Goal: Task Accomplishment & Management: Complete application form

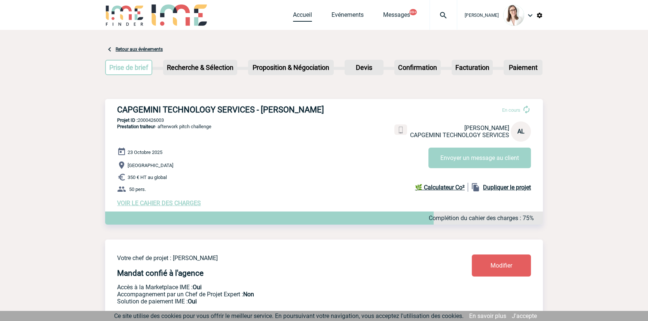
click at [299, 19] on link "Accueil" at bounding box center [302, 16] width 19 height 10
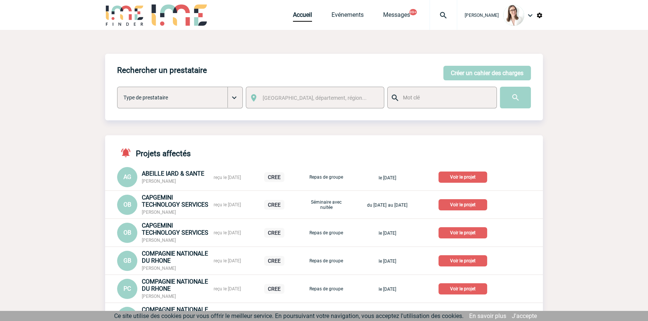
click at [439, 73] on div "Rechercher un prestataire [PERSON_NAME] un cahier des charges [PERSON_NAME] un …" at bounding box center [324, 87] width 438 height 67
click at [449, 75] on button "Créer un cahier des charges" at bounding box center [487, 73] width 88 height 15
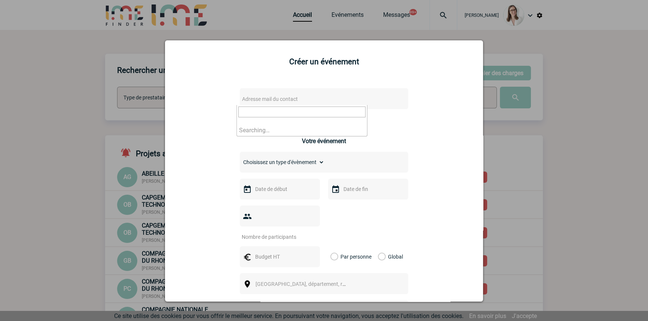
click at [275, 104] on span "Adresse mail du contact" at bounding box center [304, 99] width 131 height 10
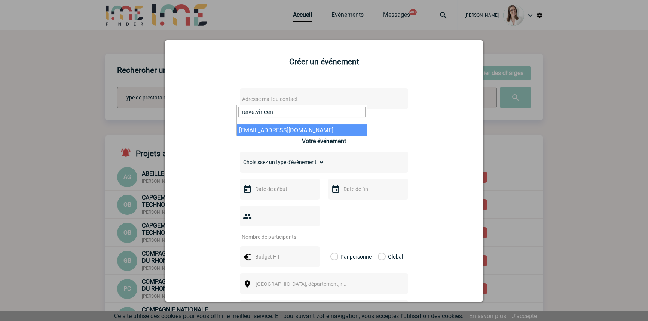
type input "herve.vincen"
select select "108514"
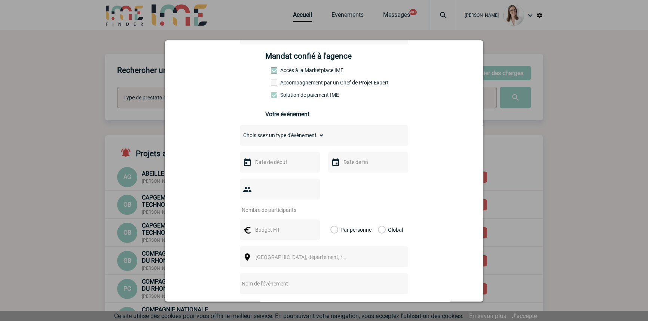
scroll to position [113, 0]
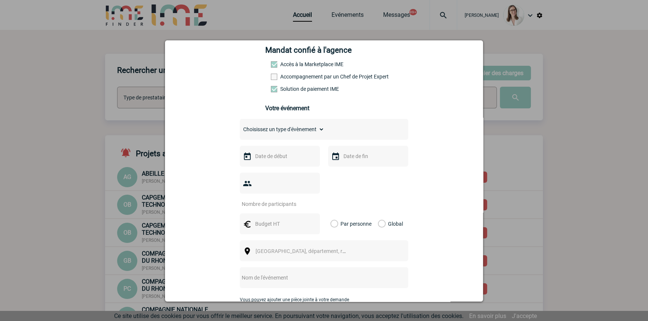
click at [280, 132] on select "Choisissez un type d'évènement Séminaire avec nuitée Séminaire sans nuitée Repa…" at bounding box center [282, 129] width 85 height 10
select select "2"
click at [240, 126] on select "Choisissez un type d'évènement Séminaire avec nuitée Séminaire sans nuitée Repa…" at bounding box center [282, 129] width 85 height 10
click at [285, 157] on input "text" at bounding box center [279, 156] width 52 height 10
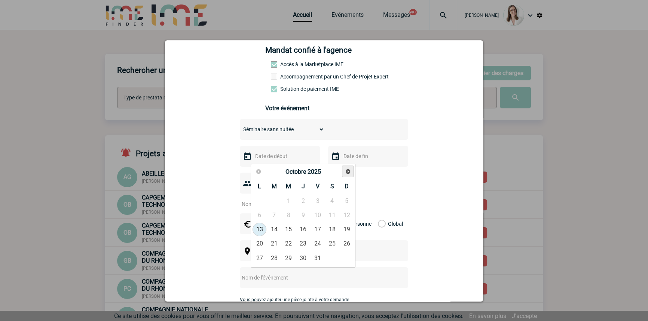
click at [347, 171] on span "Suivant" at bounding box center [348, 172] width 6 height 6
click at [287, 230] on link "12" at bounding box center [289, 229] width 14 height 13
type input "12-11-2025"
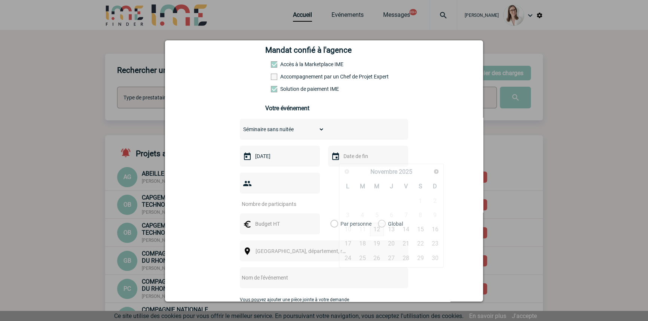
click at [347, 161] on input "text" at bounding box center [367, 156] width 52 height 10
drag, startPoint x: 374, startPoint y: 227, endPoint x: 359, endPoint y: 223, distance: 15.5
click at [374, 227] on link "12" at bounding box center [377, 229] width 14 height 13
type input "12-11-2025"
click at [279, 199] on input "number" at bounding box center [275, 204] width 70 height 10
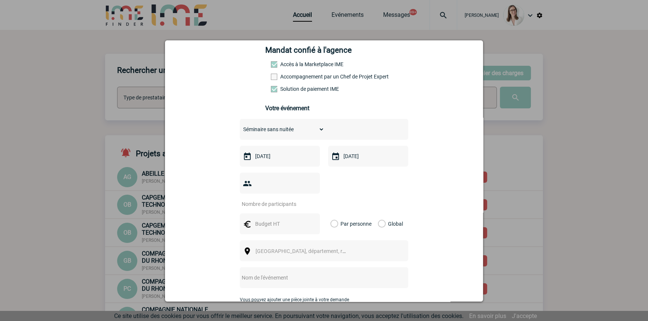
click at [276, 199] on input "number" at bounding box center [275, 204] width 70 height 10
type input "35"
drag, startPoint x: 266, startPoint y: 217, endPoint x: 257, endPoint y: 215, distance: 8.8
click at [266, 219] on input "text" at bounding box center [279, 224] width 52 height 10
type input "3835"
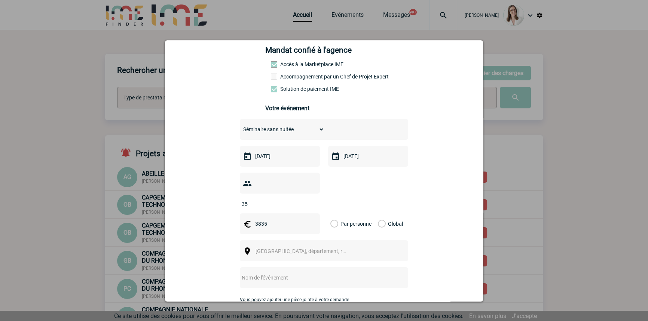
click at [378, 214] on label "Global" at bounding box center [380, 224] width 5 height 21
click at [0, 0] on input "Global" at bounding box center [0, 0] width 0 height 0
click at [291, 248] on span "[GEOGRAPHIC_DATA], département, région..." at bounding box center [307, 251] width 104 height 6
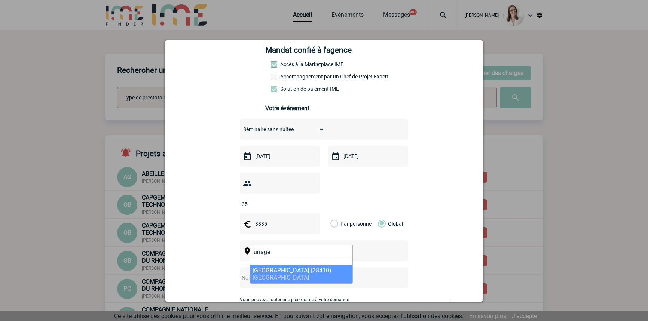
type input "uriage"
drag, startPoint x: 288, startPoint y: 267, endPoint x: 295, endPoint y: 265, distance: 7.6
select select "35789"
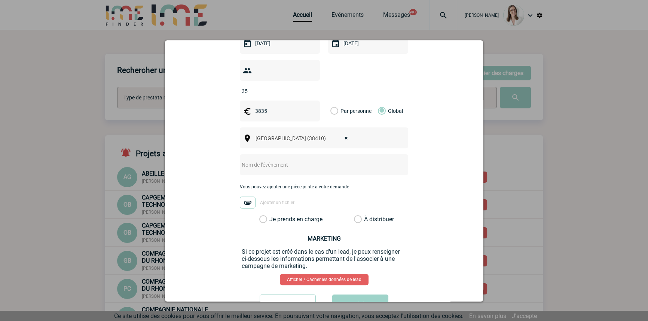
scroll to position [227, 0]
click at [257, 159] on input "text" at bounding box center [314, 164] width 148 height 10
click at [312, 159] on input "CENTRALISATION" at bounding box center [314, 164] width 148 height 10
type input "CENTRALISATION Gaia Concept Uriage"
click at [272, 215] on label "Je prends en charge" at bounding box center [265, 218] width 13 height 7
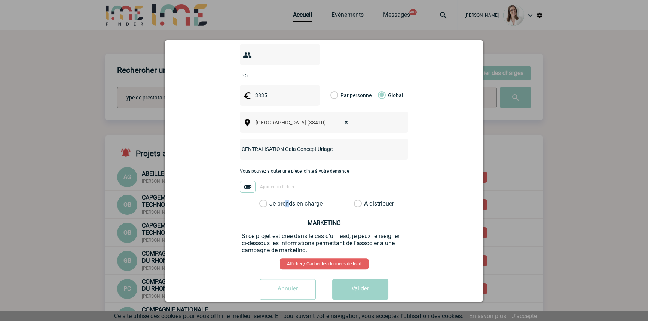
scroll to position [245, 0]
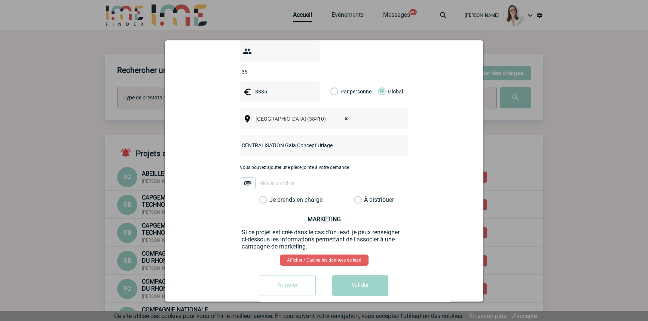
click at [282, 181] on div "Vous pouvez ajouter une pièce jointe à votre demande Ajouter un fichier" at bounding box center [324, 180] width 168 height 31
click at [282, 196] on div "Je prends en charge" at bounding box center [287, 199] width 63 height 7
click at [272, 196] on label "Je prends en charge" at bounding box center [265, 199] width 13 height 7
click at [0, 0] on input "Je prends en charge" at bounding box center [0, 0] width 0 height 0
click at [338, 257] on div "herve.vincent@arkema.com herve.vincent@arkema.com Vous cherchez à assigner le c…" at bounding box center [323, 69] width 299 height 466
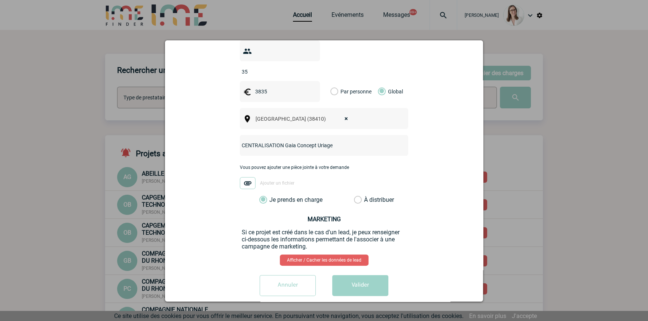
click at [352, 275] on button "Valider" at bounding box center [360, 285] width 56 height 21
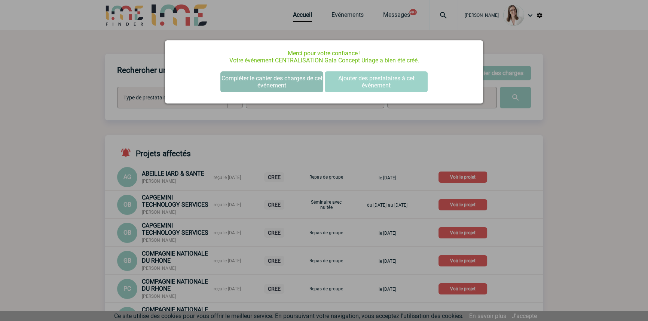
click at [263, 78] on button "Compléter le cahier des charges de cet événement" at bounding box center [271, 81] width 103 height 21
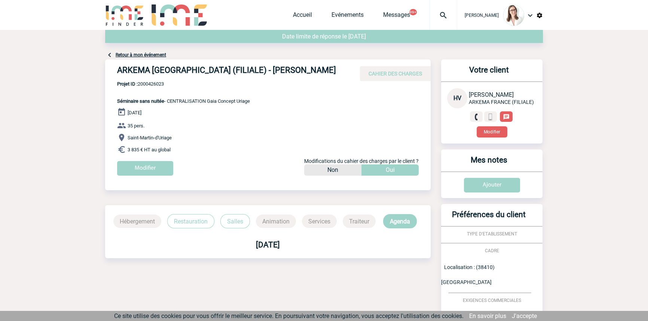
click at [159, 88] on p "Projet ID : 2000426023 Séminaire sans nuitée - CENTRALISATION Gaia Concept Uria…" at bounding box center [177, 92] width 145 height 23
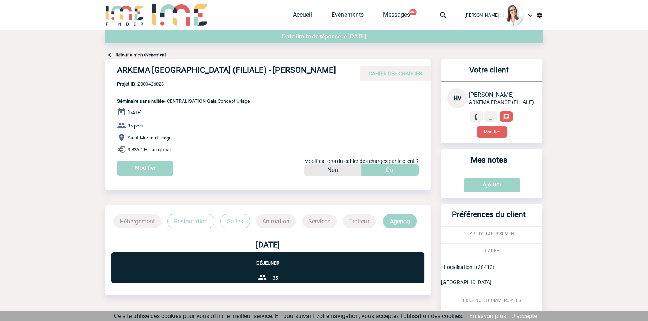
click at [157, 85] on span "Projet ID : 2000426023" at bounding box center [183, 84] width 133 height 6
click at [157, 84] on span "Projet ID : 2000426023" at bounding box center [183, 84] width 133 height 6
copy span "2000426023"
click at [429, 4] on div at bounding box center [443, 15] width 28 height 30
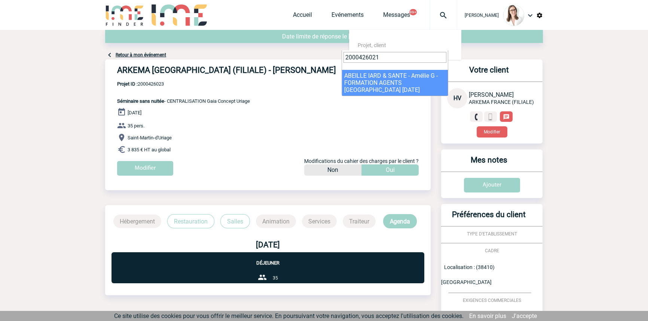
type input "2000426021"
select select "25522"
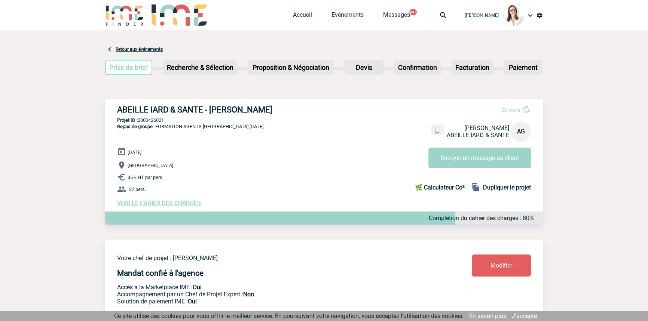
click at [149, 123] on p "Projet ID : 2000426021" at bounding box center [324, 120] width 438 height 6
copy p "2000426021"
click at [167, 205] on span "VOIR LE CAHIER DES CHARGES" at bounding box center [159, 203] width 84 height 7
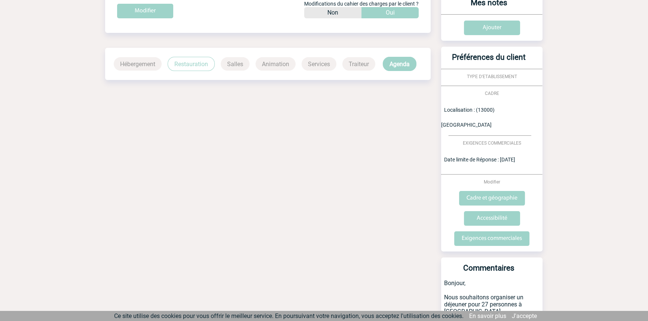
scroll to position [167, 0]
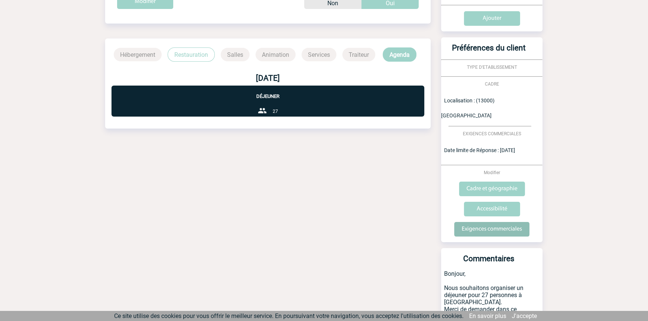
click at [458, 222] on input "Exigences commerciales" at bounding box center [491, 229] width 75 height 15
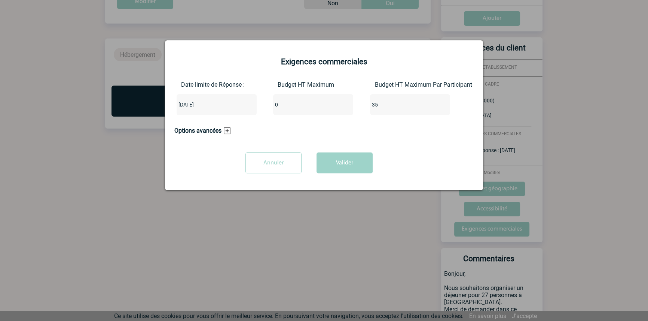
drag, startPoint x: 310, startPoint y: 106, endPoint x: 180, endPoint y: 106, distance: 130.2
click at [180, 106] on div "Date limite de Réponse : 2025-10-15 Budget HT Maximum 0 Budget HT Maximum Par P…" at bounding box center [323, 101] width 299 height 40
type input "945"
drag, startPoint x: 386, startPoint y: 103, endPoint x: 323, endPoint y: 110, distance: 63.2
click at [323, 110] on div "Date limite de Réponse : 2025-10-15 Budget HT Maximum 945 Budget HT Maximum Par…" at bounding box center [323, 101] width 299 height 40
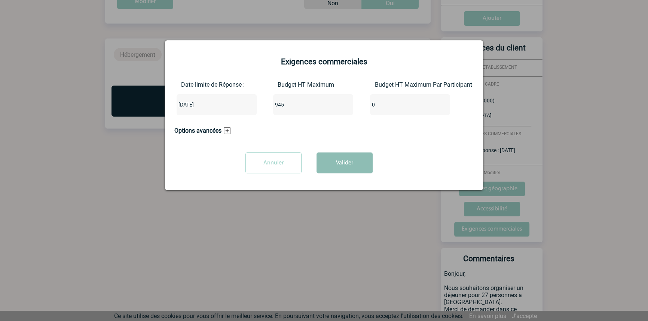
type input "0"
click at [337, 160] on button "Valider" at bounding box center [344, 163] width 56 height 21
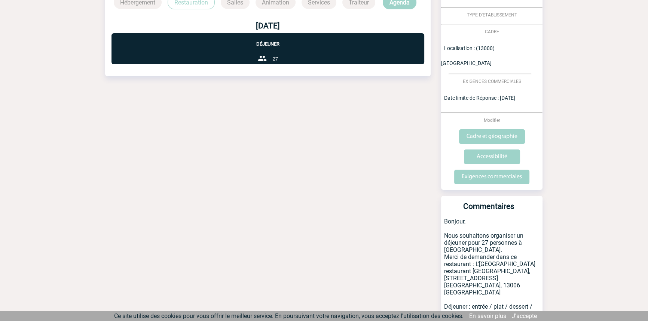
scroll to position [137, 0]
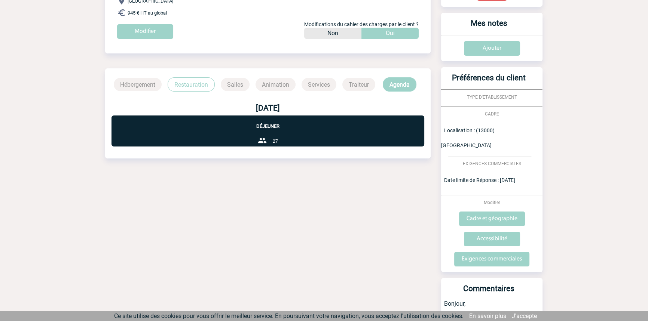
click at [185, 89] on p "Restauration" at bounding box center [191, 84] width 47 height 14
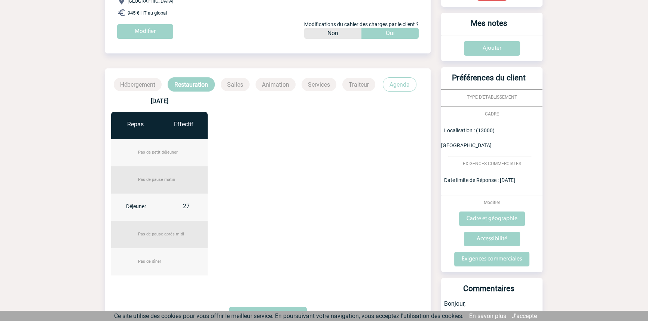
scroll to position [250, 0]
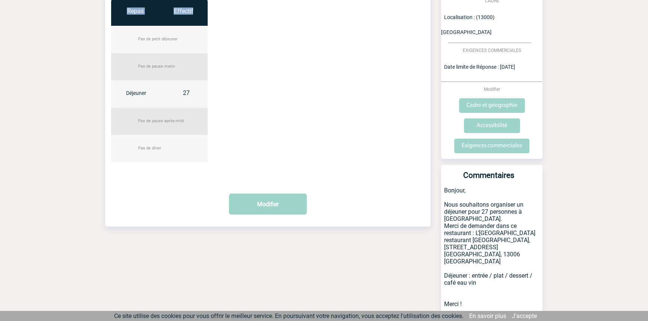
drag, startPoint x: 236, startPoint y: 102, endPoint x: 137, endPoint y: 47, distance: 112.8
click at [107, 30] on div "08 janvier 2026 Repas Effectif Pas de petit déjeuner Pas de pause matin Déjeune…" at bounding box center [267, 73] width 325 height 190
click at [233, 79] on div "08 janvier 2026 Repas Effectif Pas de petit déjeuner Pas de pause matin Déjeune…" at bounding box center [267, 73] width 325 height 190
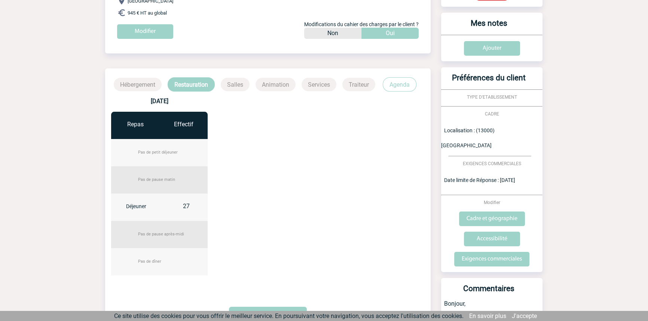
click at [403, 83] on p "Agenda" at bounding box center [400, 84] width 34 height 14
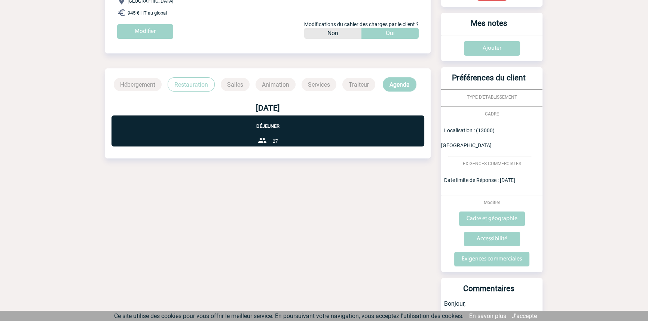
click at [206, 85] on p "Restauration" at bounding box center [191, 84] width 47 height 14
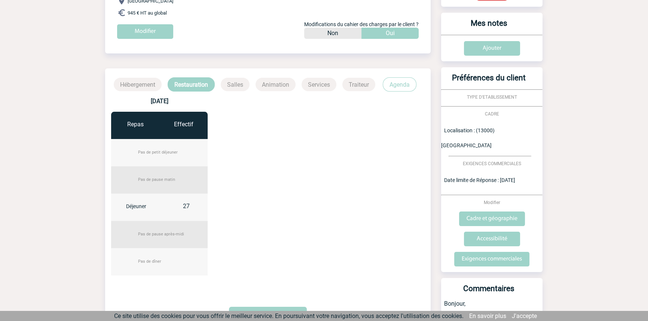
click at [386, 84] on p "Agenda" at bounding box center [400, 84] width 34 height 14
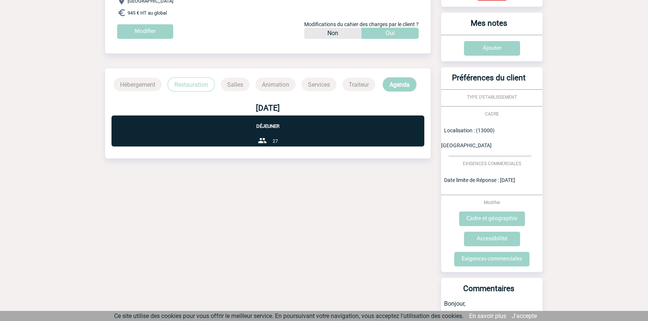
drag, startPoint x: 186, startPoint y: 88, endPoint x: 176, endPoint y: 86, distance: 9.8
click at [186, 88] on p "Restauration" at bounding box center [191, 84] width 47 height 14
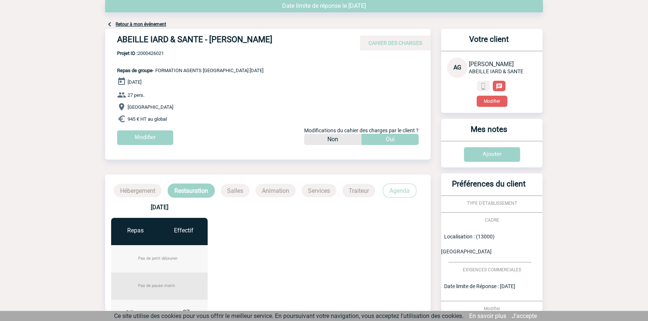
scroll to position [0, 0]
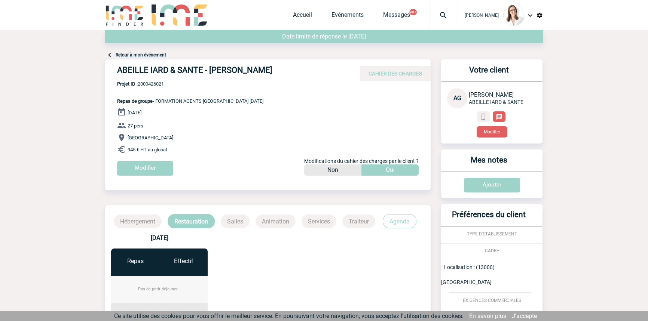
click at [144, 53] on link "Retour à mon événement" at bounding box center [141, 54] width 50 height 5
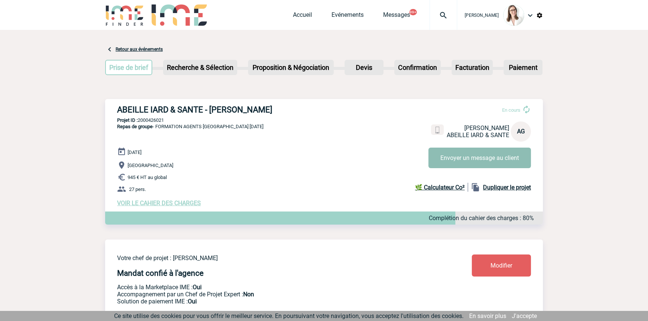
click at [454, 156] on button "Envoyer un message au client" at bounding box center [479, 158] width 102 height 21
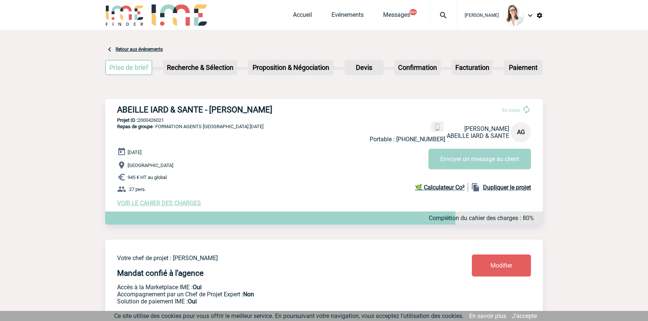
click at [300, 12] on span "Accueil" at bounding box center [312, 14] width 39 height 7
click at [297, 12] on link "Accueil" at bounding box center [302, 16] width 19 height 10
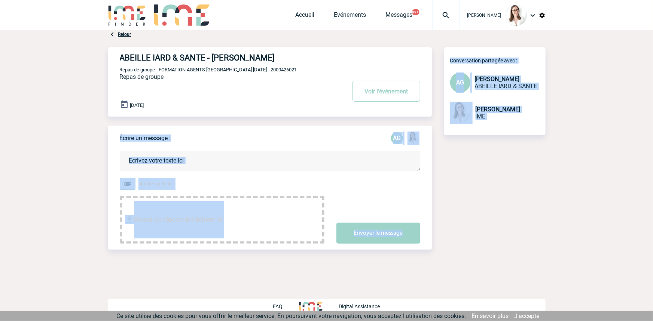
drag, startPoint x: 211, startPoint y: 84, endPoint x: 221, endPoint y: 97, distance: 16.3
click at [218, 105] on div "Retour ABEILLE IARD & SANTE - Amélie GHIO Voir l'événement Repas de groupe - FO…" at bounding box center [327, 164] width 438 height 268
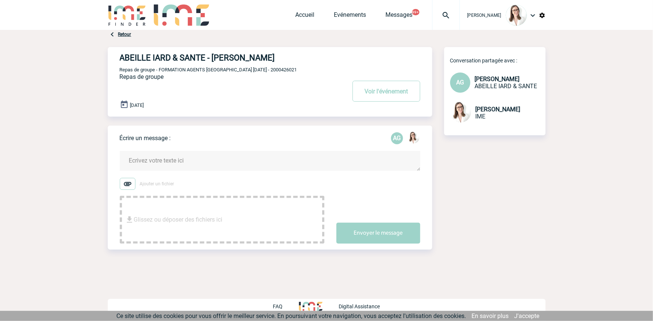
drag, startPoint x: 221, startPoint y: 81, endPoint x: 162, endPoint y: 1, distance: 100.2
click at [221, 81] on div "ABEILLE IARD & SANTE - Amélie GHIO Voir l'événement Repas de groupe - FORMATION…" at bounding box center [276, 79] width 312 height 64
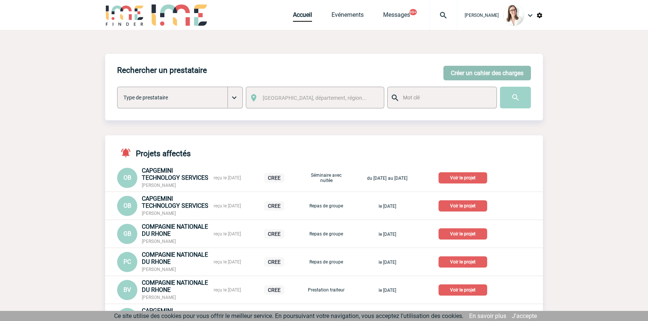
click at [463, 70] on button "Créer un cahier des charges" at bounding box center [487, 73] width 88 height 15
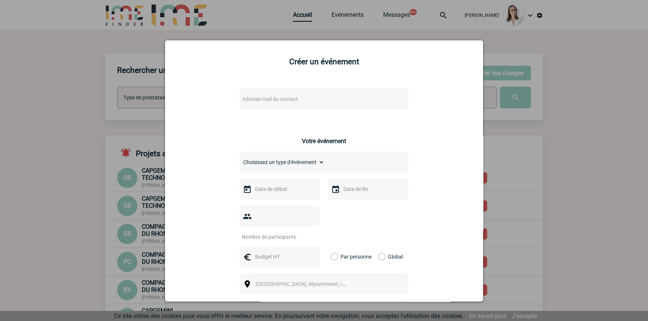
click at [289, 98] on span "Adresse mail du contact" at bounding box center [270, 99] width 56 height 6
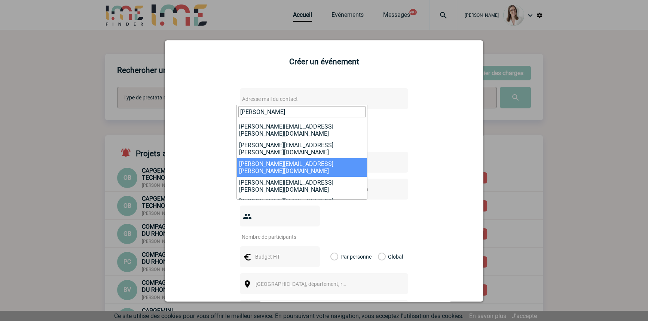
scroll to position [30, 0]
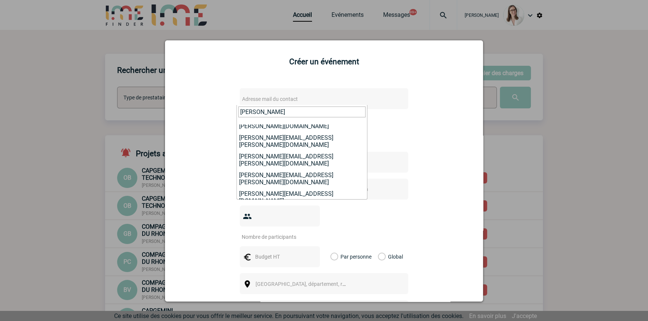
type input "[PERSON_NAME]"
select select "129102"
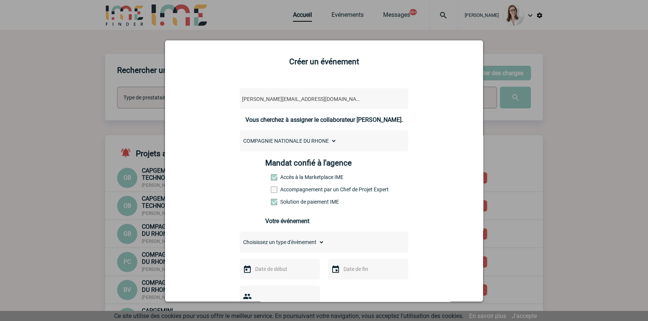
click at [294, 188] on label "Accompagnement par un Chef de Projet Expert" at bounding box center [287, 190] width 33 height 6
click at [0, 0] on input "Accompagnement par un Chef de Projet Expert" at bounding box center [0, 0] width 0 height 0
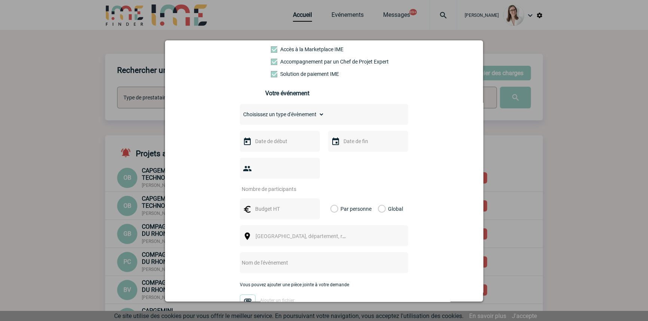
scroll to position [113, 0]
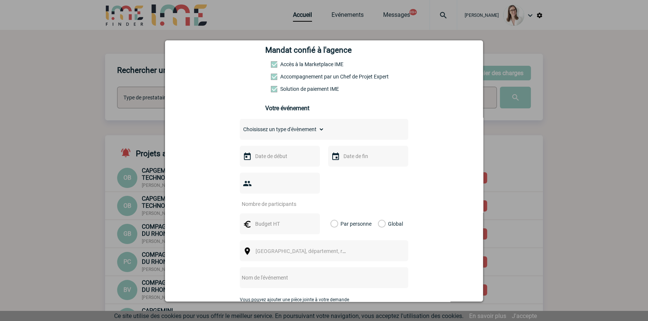
drag, startPoint x: 280, startPoint y: 135, endPoint x: 257, endPoint y: 132, distance: 22.6
click at [280, 135] on select "Choisissez un type d'évènement Séminaire avec nuitée Séminaire sans nuitée Repa…" at bounding box center [282, 129] width 85 height 10
select select "2"
click at [240, 126] on select "Choisissez un type d'évènement Séminaire avec nuitée Séminaire sans nuitée Repa…" at bounding box center [282, 129] width 85 height 10
click at [280, 161] on input "text" at bounding box center [279, 156] width 52 height 10
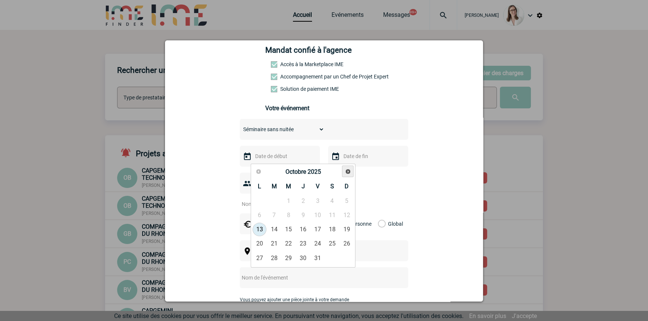
click at [345, 171] on span "Suivant" at bounding box center [348, 172] width 6 height 6
click at [345, 173] on span "Suivant" at bounding box center [348, 172] width 6 height 6
click at [272, 198] on link "2" at bounding box center [274, 200] width 14 height 13
type input "[DATE]"
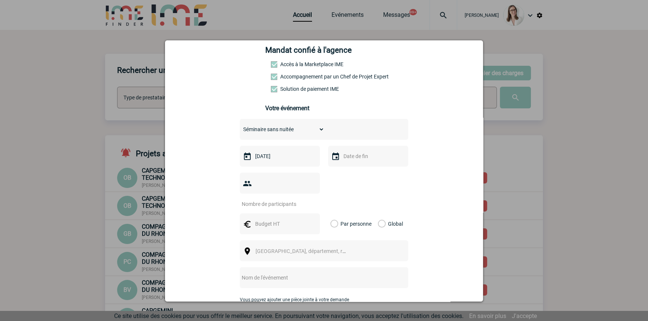
drag, startPoint x: 349, startPoint y: 153, endPoint x: 355, endPoint y: 165, distance: 14.1
click at [350, 153] on div at bounding box center [368, 156] width 80 height 21
click at [359, 160] on input "text" at bounding box center [367, 156] width 52 height 10
drag, startPoint x: 363, startPoint y: 201, endPoint x: 328, endPoint y: 198, distance: 34.9
click at [363, 201] on link "2" at bounding box center [362, 200] width 14 height 13
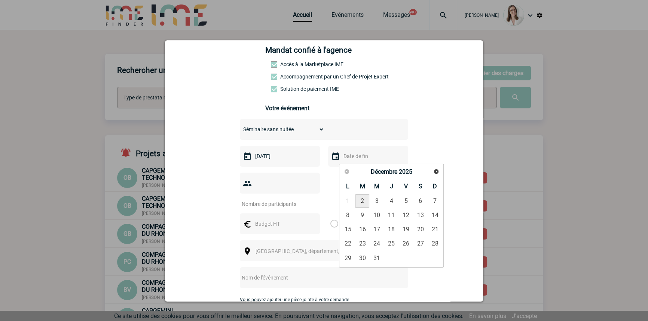
type input "02-12-2025"
click at [288, 199] on input "number" at bounding box center [275, 204] width 70 height 10
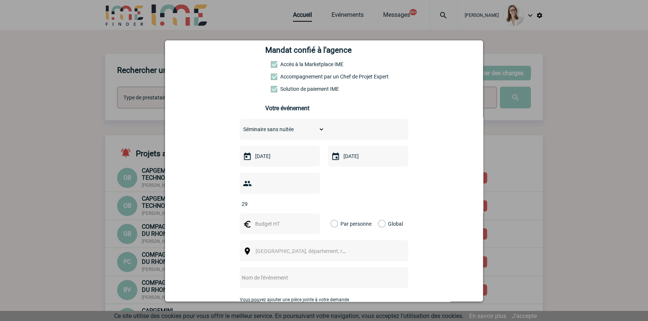
type input "29"
click at [259, 219] on input "text" at bounding box center [279, 224] width 52 height 10
type input "2320"
click at [380, 214] on label "Global" at bounding box center [380, 224] width 5 height 21
click at [0, 0] on input "Global" at bounding box center [0, 0] width 0 height 0
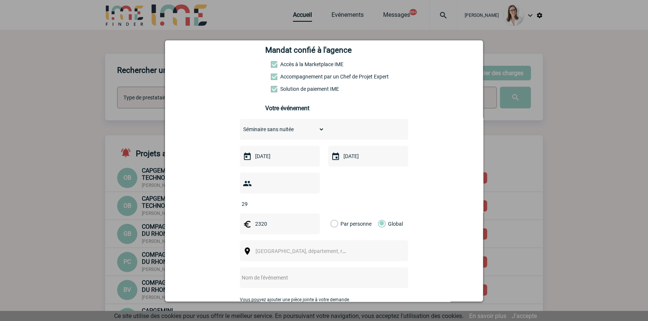
click at [285, 247] on div "Ville, département, région..." at bounding box center [324, 250] width 168 height 21
click at [281, 248] on span "Ville, département, région..." at bounding box center [307, 251] width 104 height 6
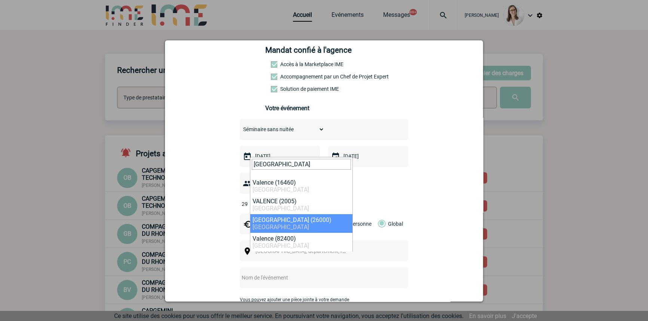
type input "valence"
select select "35370"
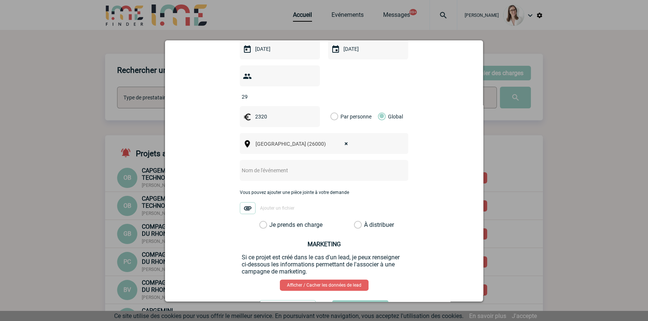
scroll to position [227, 0]
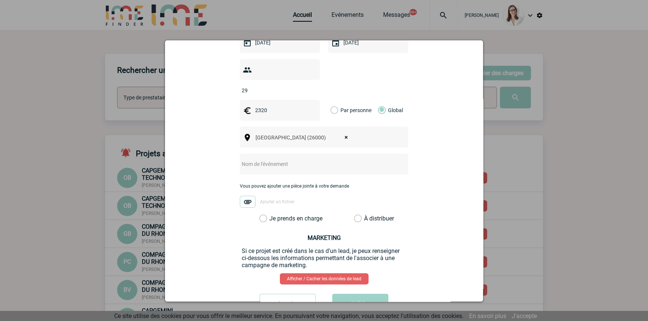
click at [266, 158] on div at bounding box center [324, 164] width 168 height 21
click at [266, 159] on input "text" at bounding box center [314, 164] width 148 height 10
click at [264, 157] on div at bounding box center [324, 164] width 168 height 21
click at [279, 159] on input "text" at bounding box center [314, 164] width 148 height 10
click at [288, 159] on input "text" at bounding box center [314, 164] width 148 height 10
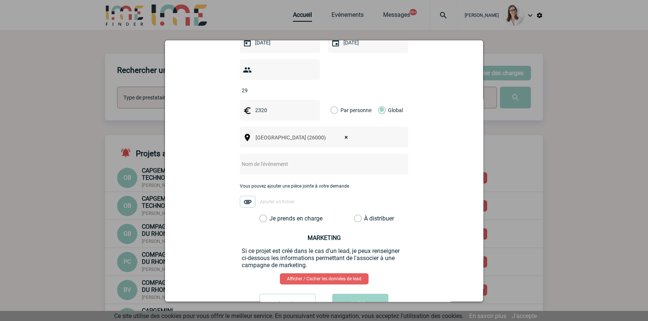
click at [267, 159] on input "text" at bounding box center [314, 164] width 148 height 10
click at [301, 159] on input "text" at bounding box center [314, 164] width 148 height 10
click at [299, 140] on div "Choisissez un type d'évènement Séminaire avec nuitée Séminaire sans nuitée Repa…" at bounding box center [324, 113] width 168 height 217
click at [303, 159] on input "text" at bounding box center [314, 164] width 148 height 10
paste input "• Réunion CNR D2S réseau sûreté - CNR"
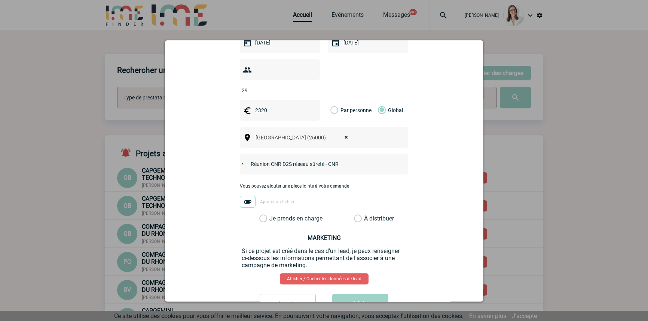
drag, startPoint x: 236, startPoint y: 153, endPoint x: 193, endPoint y: 150, distance: 43.1
click at [196, 150] on div "a.gauthier@cnr.tm.fr a.gauthier@cnr.tm.fr Vous cherchez à assigner le collabora…" at bounding box center [323, 88] width 299 height 466
type input "Réunion CNR D2S réseau sûreté - CNR"
click at [272, 215] on label "Je prends en charge" at bounding box center [265, 218] width 13 height 7
click at [0, 0] on input "Je prends en charge" at bounding box center [0, 0] width 0 height 0
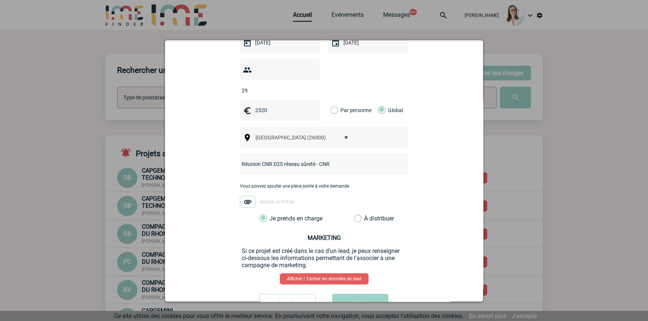
scroll to position [245, 0]
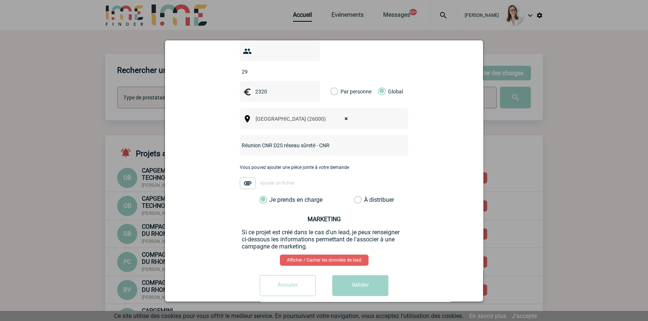
click at [352, 275] on button "Valider" at bounding box center [360, 285] width 56 height 21
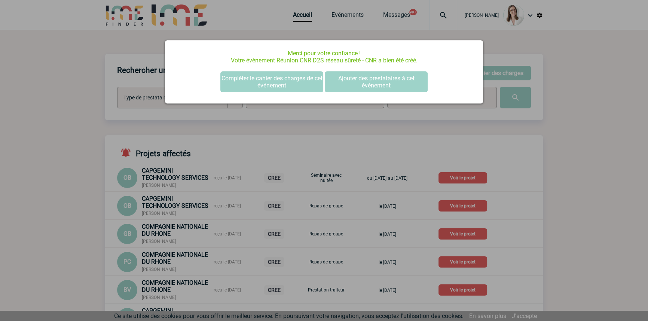
click at [255, 68] on div "Merci pour votre confiance ! Votre évènement Réunion CNR D2S réseau sûreté - CN…" at bounding box center [324, 71] width 318 height 63
click at [260, 77] on button "Compléter le cahier des charges de cet événement" at bounding box center [271, 81] width 103 height 21
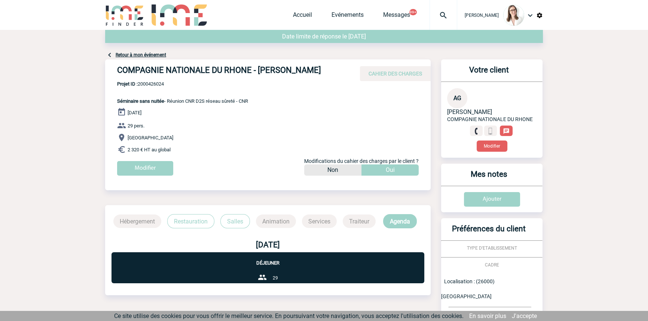
click at [154, 82] on span "Projet ID : 2000426024" at bounding box center [182, 84] width 131 height 6
copy span "2000426024"
click at [279, 17] on div "[PERSON_NAME] Accueil Evénements 99+" at bounding box center [324, 16] width 438 height 32
click at [293, 16] on link "Accueil" at bounding box center [302, 16] width 19 height 10
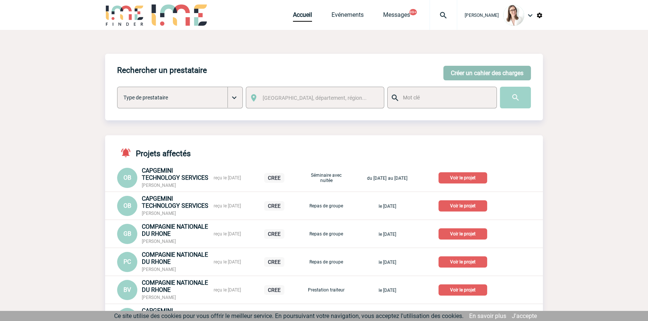
click at [461, 68] on button "Créer un cahier des charges" at bounding box center [487, 73] width 88 height 15
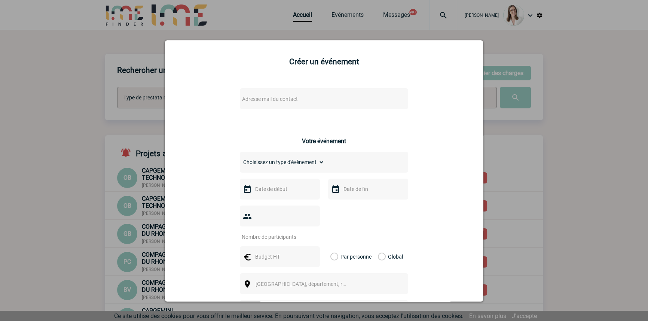
click at [270, 103] on span "Adresse mail du contact" at bounding box center [304, 99] width 131 height 10
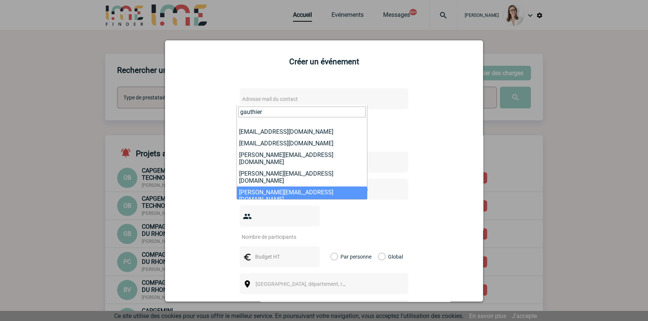
scroll to position [30, 0]
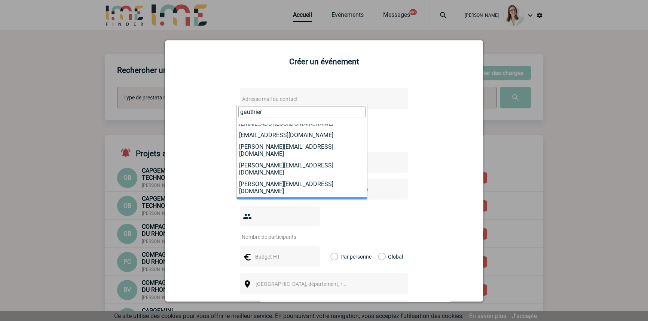
type input "gauthier"
select select "129102"
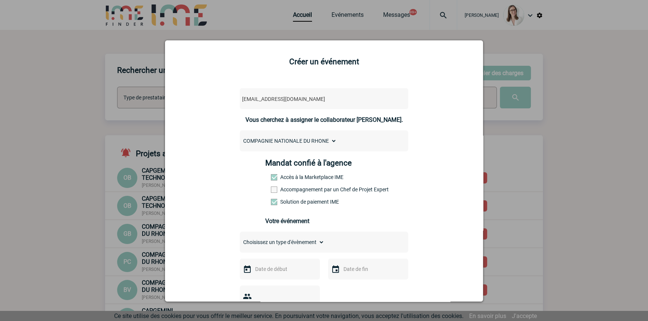
click at [284, 180] on label "Accès à la Marketplace IME" at bounding box center [287, 177] width 33 height 6
click at [289, 192] on label "Accompagnement par un Chef de Projet Expert" at bounding box center [287, 190] width 33 height 6
click at [0, 0] on input "Accompagnement par un Chef de Projet Expert" at bounding box center [0, 0] width 0 height 0
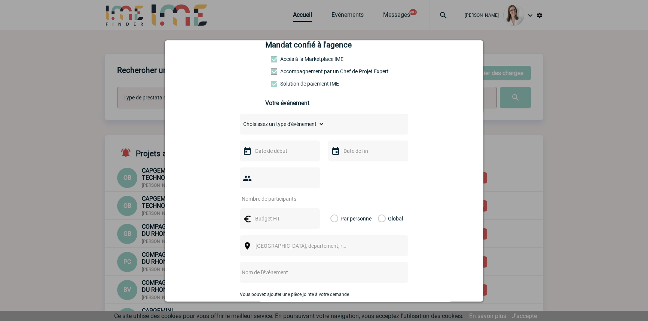
scroll to position [113, 0]
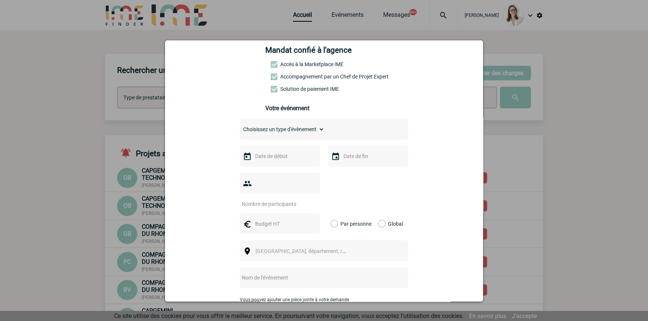
click at [284, 134] on select "Choisissez un type d'évènement Séminaire avec nuitée Séminaire sans nuitée Repa…" at bounding box center [282, 129] width 85 height 10
select select "2"
click at [240, 126] on select "Choisissez un type d'évènement Séminaire avec nuitée Séminaire sans nuitée Repa…" at bounding box center [282, 129] width 85 height 10
click at [282, 157] on input "text" at bounding box center [279, 156] width 52 height 10
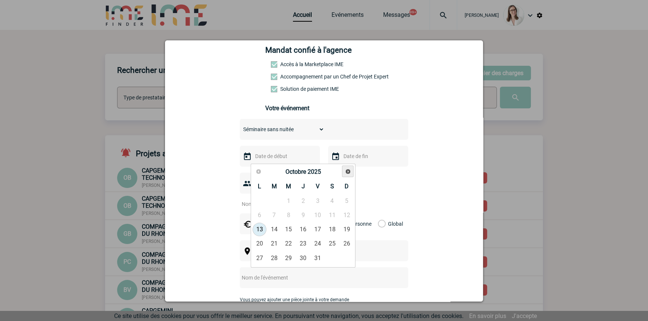
click at [347, 172] on span "Suivant" at bounding box center [348, 172] width 6 height 6
click at [291, 228] on link "17" at bounding box center [289, 229] width 14 height 13
type input "17-12-2025"
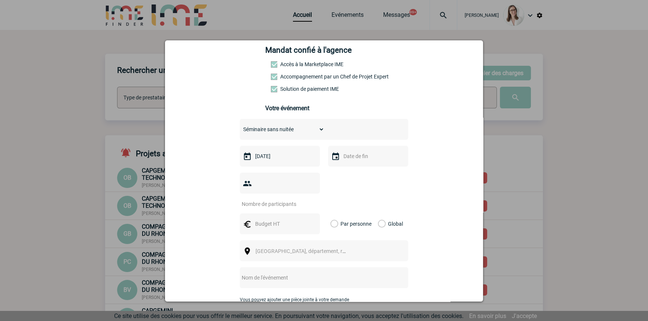
click at [341, 159] on input "text" at bounding box center [367, 156] width 52 height 10
drag, startPoint x: 374, startPoint y: 227, endPoint x: 365, endPoint y: 227, distance: 8.6
click at [374, 227] on link "17" at bounding box center [377, 229] width 14 height 13
type input "17-12-2025"
click at [294, 199] on input "number" at bounding box center [275, 204] width 70 height 10
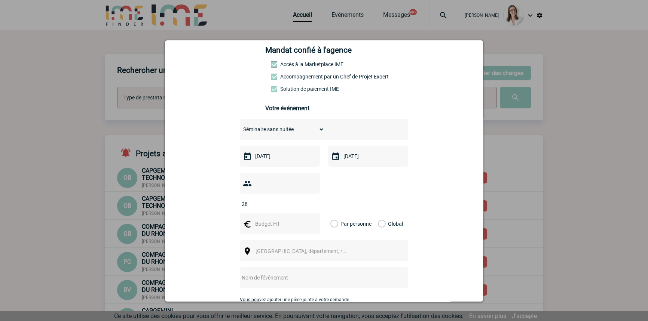
type input "28"
click at [282, 219] on input "text" at bounding box center [279, 224] width 52 height 10
type input "1960"
click at [380, 214] on label "Global" at bounding box center [380, 224] width 5 height 21
click at [0, 0] on input "Global" at bounding box center [0, 0] width 0 height 0
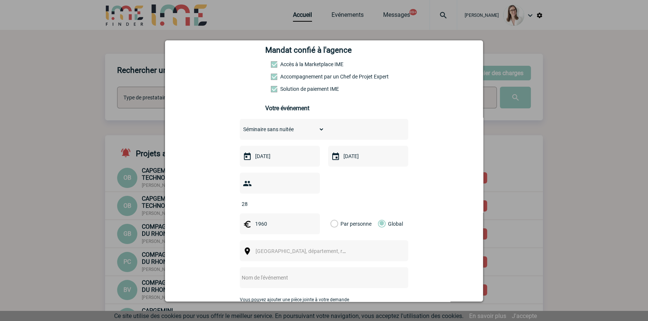
click at [292, 248] on span "[GEOGRAPHIC_DATA], département, région..." at bounding box center [307, 251] width 104 height 6
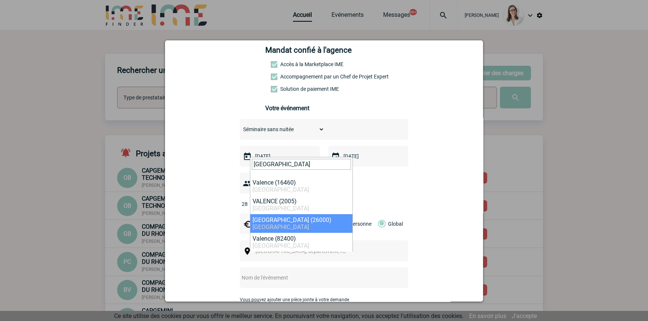
type input "[GEOGRAPHIC_DATA]"
select select "35370"
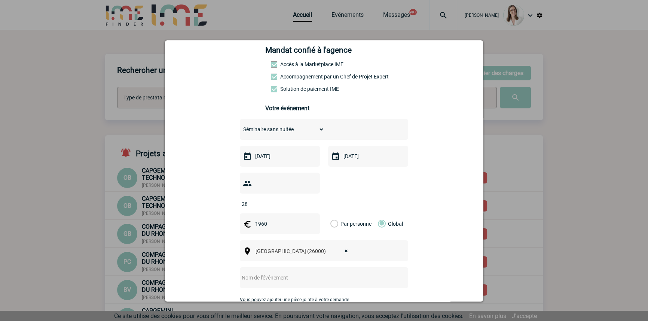
drag, startPoint x: 285, startPoint y: 269, endPoint x: 287, endPoint y: 266, distance: 4.4
click at [285, 273] on input "text" at bounding box center [314, 278] width 148 height 10
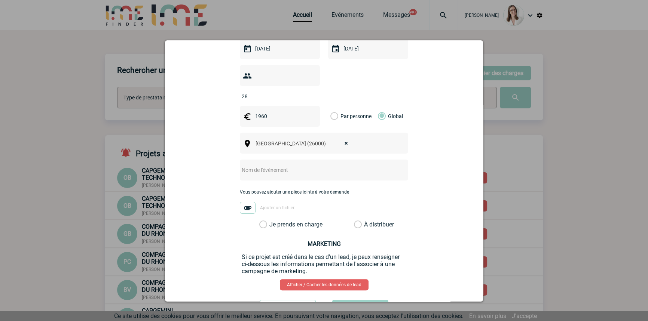
scroll to position [227, 0]
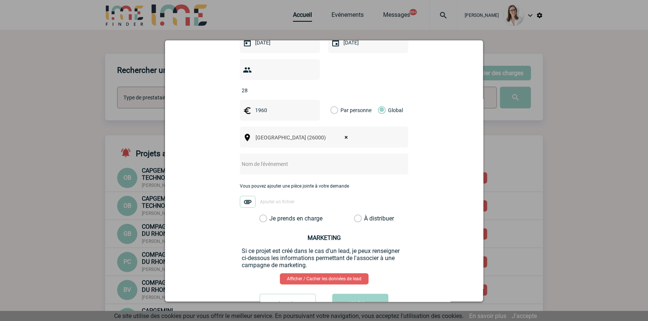
drag, startPoint x: 269, startPoint y: 152, endPoint x: 265, endPoint y: 162, distance: 10.6
click at [269, 159] on input "text" at bounding box center [314, 164] width 148 height 10
paste input "• Réunion CNR D2S réseau sûreté relations DREAL - CNR"
drag, startPoint x: 251, startPoint y: 154, endPoint x: 210, endPoint y: 153, distance: 40.4
click at [211, 153] on div "a.gauthier@cnr.tm.fr a.gauthier@cnr.tm.fr Vous cherchez à assigner le collabora…" at bounding box center [323, 88] width 299 height 466
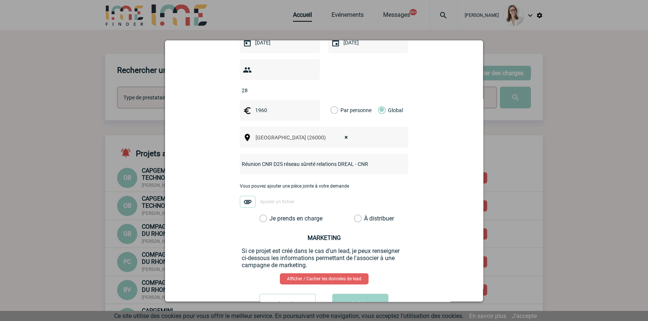
type input "Réunion CNR D2S réseau sûreté relations DREAL - CNR"
click at [272, 215] on label "Je prends en charge" at bounding box center [265, 218] width 13 height 7
click at [0, 0] on input "Je prends en charge" at bounding box center [0, 0] width 0 height 0
click at [350, 294] on button "Valider" at bounding box center [360, 304] width 56 height 21
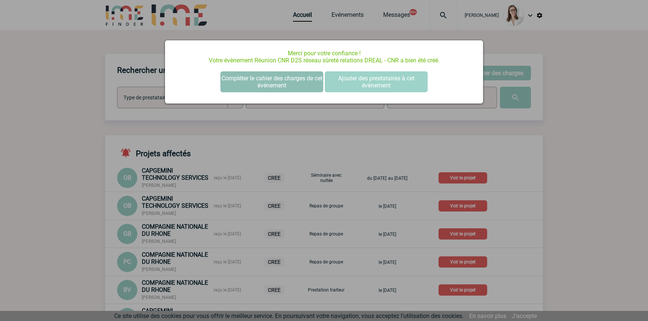
click at [258, 88] on button "Compléter le cahier des charges de cet événement" at bounding box center [271, 81] width 103 height 21
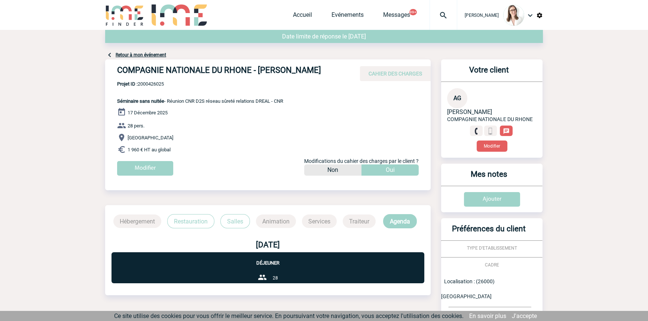
click at [158, 83] on span "Projet ID : 2000426025" at bounding box center [200, 84] width 166 height 6
copy span "2000426025"
click at [296, 8] on div "Accueil Evénements Messages 99+ Projet, client Projet, client" at bounding box center [375, 15] width 164 height 30
click at [293, 15] on link "Accueil" at bounding box center [302, 16] width 19 height 10
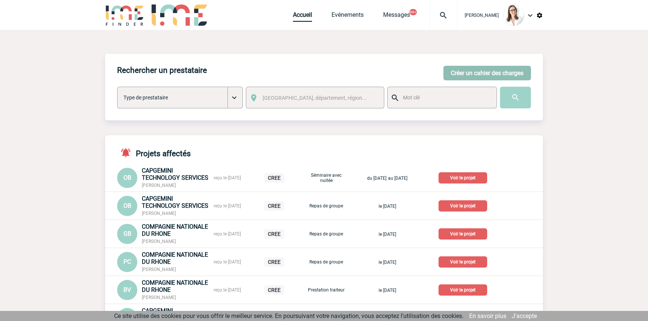
click at [495, 69] on button "Créer un cahier des charges" at bounding box center [487, 73] width 88 height 15
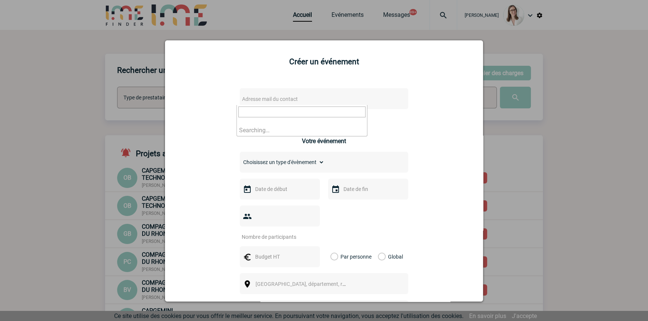
click at [272, 99] on span "Adresse mail du contact" at bounding box center [270, 99] width 56 height 6
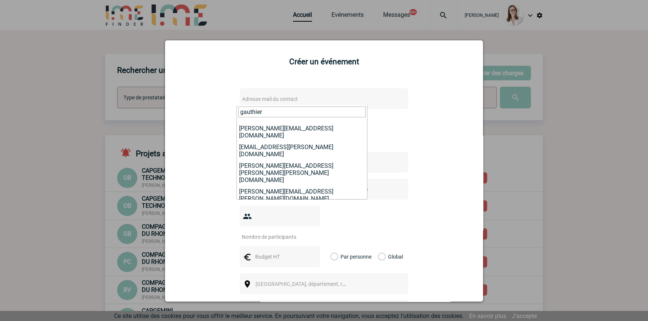
scroll to position [30, 0]
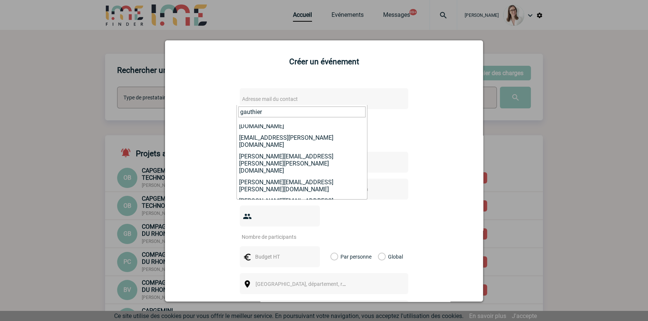
type input "gauthier"
select select "129102"
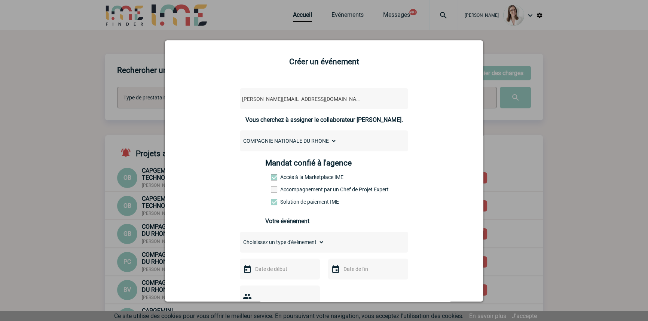
click at [297, 183] on div "Mandat confié à l'agence Accès à la Marketplace IME Accompagnement par un Chef …" at bounding box center [324, 185] width 118 height 52
click at [297, 188] on label "Accompagnement par un Chef de Projet Expert" at bounding box center [287, 190] width 33 height 6
click at [0, 0] on input "Accompagnement par un Chef de Projet Expert" at bounding box center [0, 0] width 0 height 0
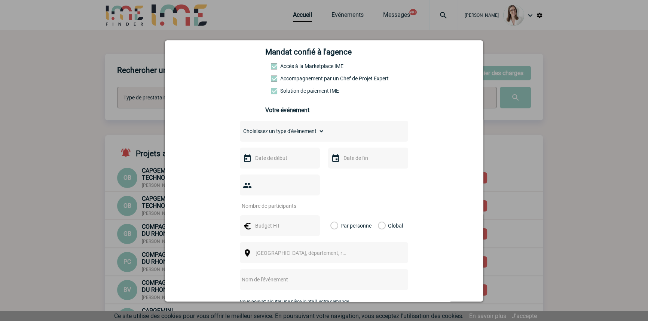
scroll to position [113, 0]
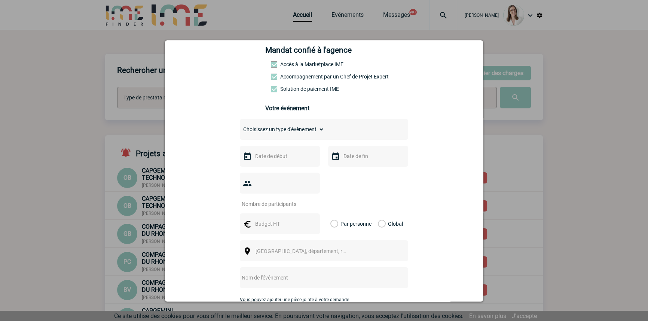
click at [295, 135] on select "Choisissez un type d'évènement Séminaire avec nuitée Séminaire sans nuitée Repa…" at bounding box center [282, 129] width 85 height 10
select select "2"
click at [240, 126] on select "Choisissez un type d'évènement Séminaire avec nuitée Séminaire sans nuitée Repa…" at bounding box center [282, 129] width 85 height 10
click at [279, 160] on input "text" at bounding box center [279, 156] width 52 height 10
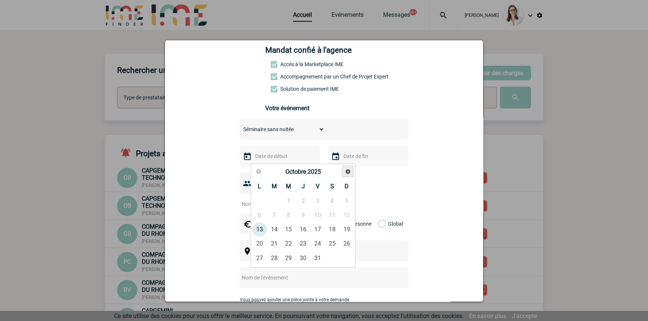
click at [346, 170] on span "Suivant" at bounding box center [348, 172] width 6 height 6
click at [347, 170] on span "Suivant" at bounding box center [348, 172] width 6 height 6
click at [294, 228] on link "14" at bounding box center [289, 229] width 14 height 13
type input "14-01-2026"
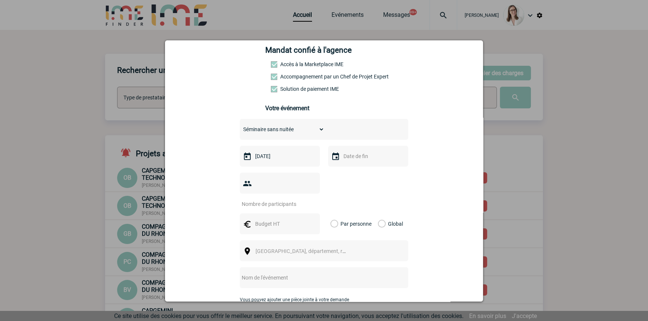
click at [350, 158] on input "text" at bounding box center [367, 156] width 52 height 10
drag, startPoint x: 375, startPoint y: 232, endPoint x: 347, endPoint y: 218, distance: 31.4
click at [375, 232] on link "14" at bounding box center [377, 229] width 14 height 13
type input "14-01-2026"
click at [280, 199] on input "number" at bounding box center [275, 204] width 70 height 10
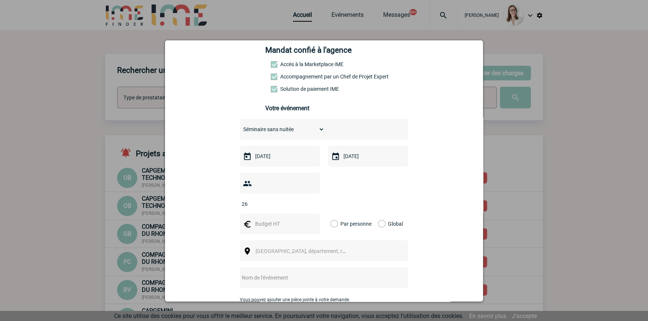
type input "26"
click at [276, 219] on input "text" at bounding box center [279, 224] width 52 height 10
type input "1820"
click at [378, 214] on label "Global" at bounding box center [380, 224] width 5 height 21
click at [0, 0] on input "Global" at bounding box center [0, 0] width 0 height 0
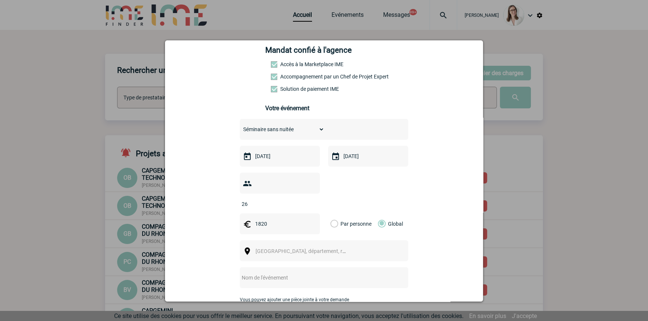
click at [280, 248] on span "Ville, département, région..." at bounding box center [307, 251] width 104 height 6
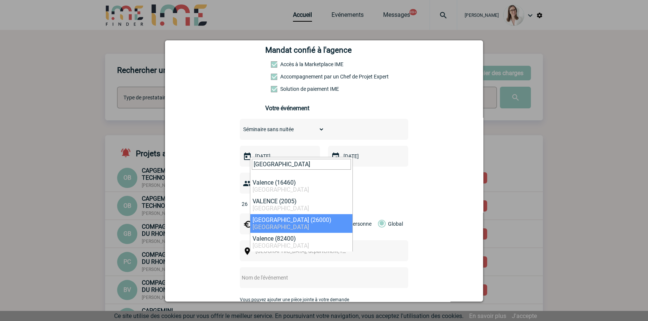
type input "valence"
select select "35370"
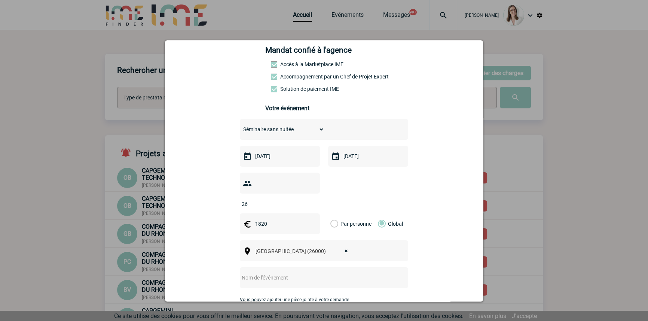
click at [273, 273] on input "text" at bounding box center [314, 278] width 148 height 10
drag, startPoint x: 276, startPoint y: 265, endPoint x: 269, endPoint y: 266, distance: 6.8
click at [275, 273] on input "text" at bounding box center [314, 278] width 148 height 10
paste input "• Réunion CNR D2S réseau sûreté relations DREAL - CNR"
drag, startPoint x: 248, startPoint y: 267, endPoint x: 213, endPoint y: 269, distance: 35.3
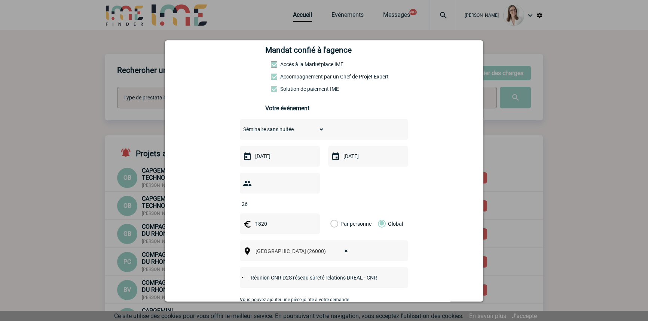
click at [214, 269] on div "a.gauthier@cnr.tm.fr a.gauthier@cnr.tm.fr Vous cherchez à assigner le collabora…" at bounding box center [323, 201] width 299 height 466
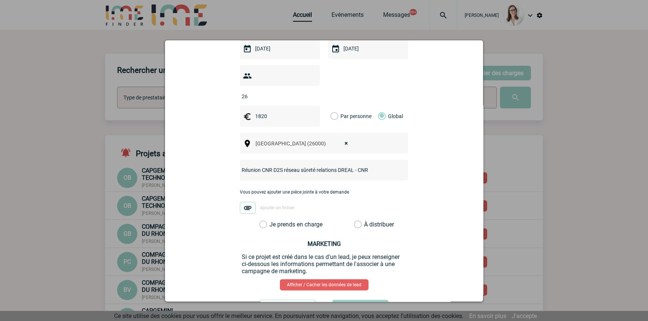
scroll to position [227, 0]
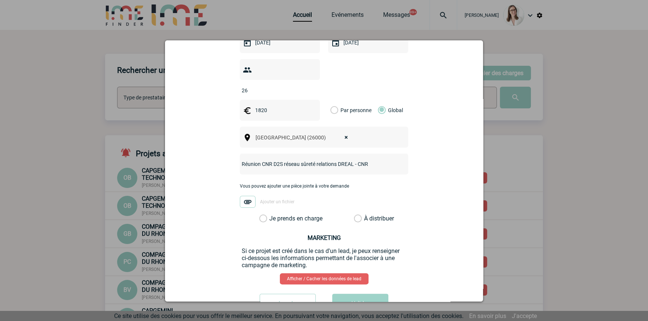
type input "Réunion CNR D2S réseau sûreté relations DREAL - CNR"
click at [272, 215] on label "Je prends en charge" at bounding box center [265, 218] width 13 height 7
click at [0, 0] on input "Je prends en charge" at bounding box center [0, 0] width 0 height 0
click at [351, 295] on button "Valider" at bounding box center [360, 304] width 56 height 21
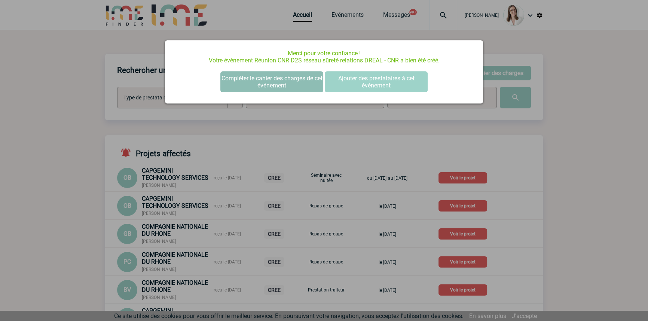
click at [252, 75] on button "Compléter le cahier des charges de cet événement" at bounding box center [271, 81] width 103 height 21
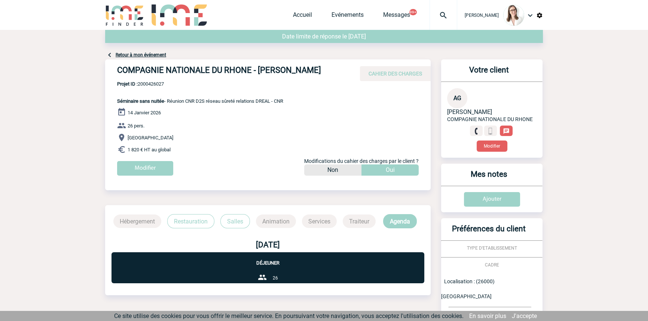
click at [156, 82] on span "Projet ID : 2000426027" at bounding box center [200, 84] width 166 height 6
click at [155, 82] on span "Projet ID : 2000426027" at bounding box center [200, 84] width 166 height 6
copy span "2000426027"
click at [293, 9] on div "Accueil Evénements Messages 99+ Projet, client Projet, client" at bounding box center [375, 15] width 164 height 30
click at [293, 12] on link "Accueil" at bounding box center [302, 16] width 19 height 10
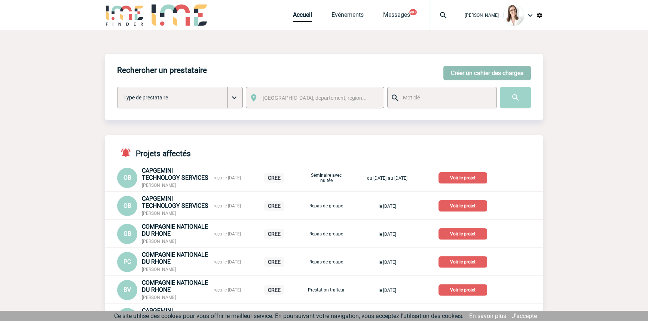
click at [467, 71] on button "Créer un cahier des charges" at bounding box center [487, 73] width 88 height 15
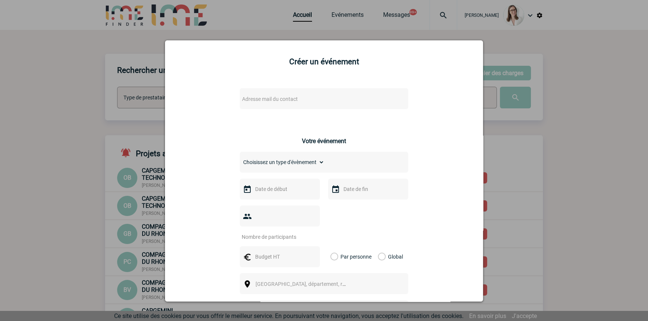
click at [254, 101] on span "Adresse mail du contact" at bounding box center [270, 99] width 56 height 6
drag, startPoint x: 278, startPoint y: 111, endPoint x: 153, endPoint y: 116, distance: 125.4
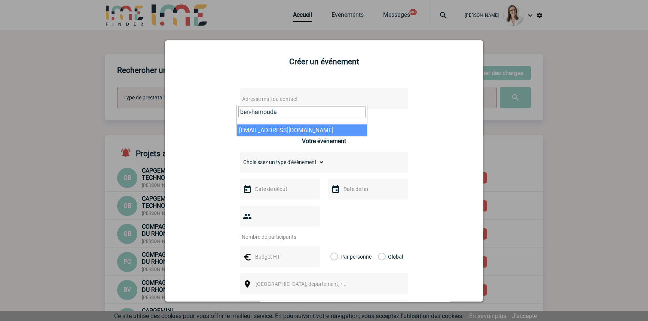
type input "ben-hamouda"
select select "103769"
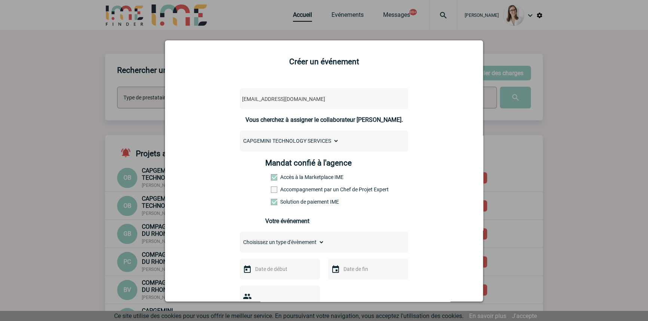
click at [289, 193] on label "Accompagnement par un Chef de Projet Expert" at bounding box center [287, 190] width 33 height 6
click at [0, 0] on input "Accompagnement par un Chef de Projet Expert" at bounding box center [0, 0] width 0 height 0
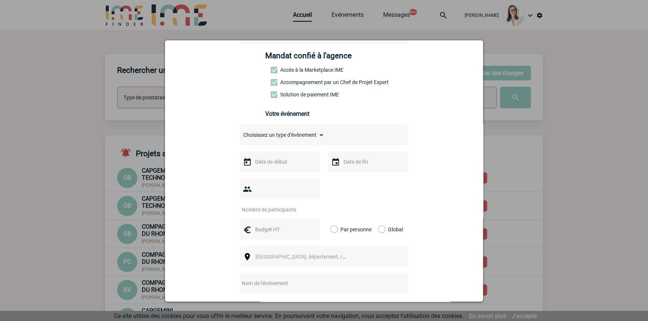
scroll to position [113, 0]
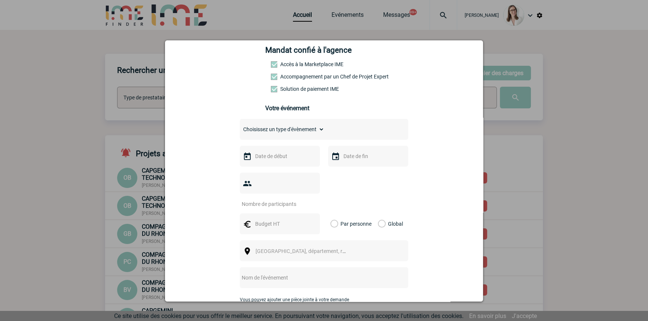
click at [279, 134] on select "Choisissez un type d'évènement Séminaire avec nuitée Séminaire sans nuitée Repa…" at bounding box center [282, 129] width 85 height 10
select select "3"
click at [240, 126] on select "Choisissez un type d'évènement Séminaire avec nuitée Séminaire sans nuitée Repa…" at bounding box center [282, 129] width 85 height 10
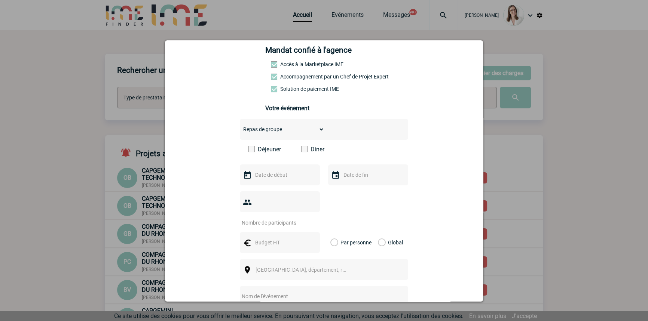
click at [301, 152] on span at bounding box center [304, 149] width 6 height 6
click at [0, 0] on input "Diner" at bounding box center [0, 0] width 0 height 0
click at [290, 174] on input "text" at bounding box center [279, 175] width 52 height 10
click at [343, 185] on link "Suivant" at bounding box center [348, 190] width 12 height 12
click at [344, 186] on link "Suivant" at bounding box center [348, 190] width 12 height 12
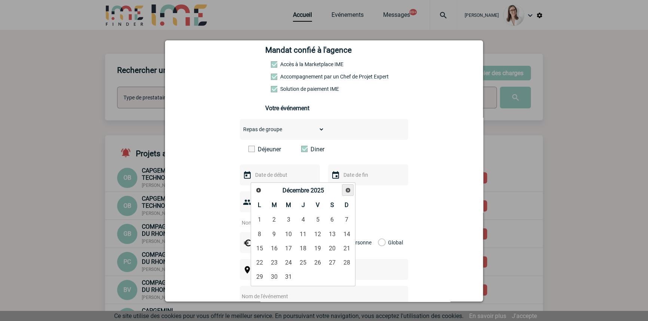
click at [344, 186] on link "Suivant" at bounding box center [348, 190] width 12 height 12
click at [256, 191] on span "Précédent" at bounding box center [258, 190] width 6 height 6
click at [275, 246] on link "16" at bounding box center [274, 248] width 14 height 13
type input "16-12-2025"
click at [351, 180] on input "text" at bounding box center [367, 175] width 52 height 10
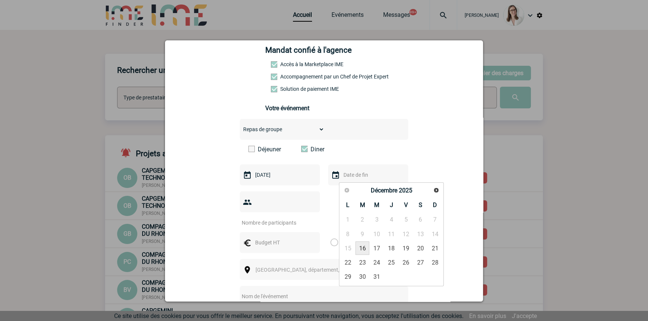
drag, startPoint x: 364, startPoint y: 246, endPoint x: 350, endPoint y: 239, distance: 15.9
click at [364, 246] on link "16" at bounding box center [362, 248] width 14 height 13
type input "16-12-2025"
click at [296, 218] on input "number" at bounding box center [275, 223] width 70 height 10
type input "30"
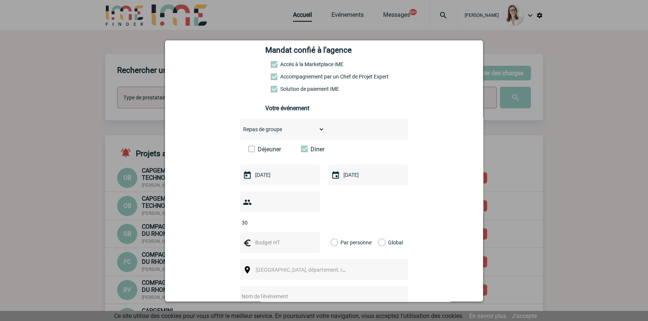
click at [294, 238] on input "text" at bounding box center [279, 243] width 52 height 10
type input "8000"
click at [382, 232] on div "Global" at bounding box center [389, 242] width 25 height 21
click at [381, 232] on label "Global" at bounding box center [380, 242] width 5 height 21
click at [0, 0] on input "Global" at bounding box center [0, 0] width 0 height 0
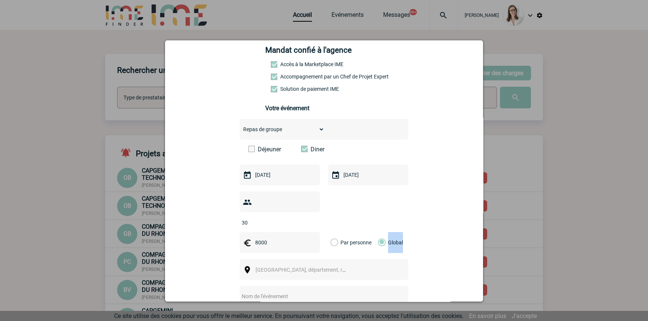
click at [381, 232] on label "Global" at bounding box center [380, 242] width 5 height 21
click at [0, 0] on input "Global" at bounding box center [0, 0] width 0 height 0
click at [346, 265] on span "Ville, département, région..." at bounding box center [303, 270] width 103 height 10
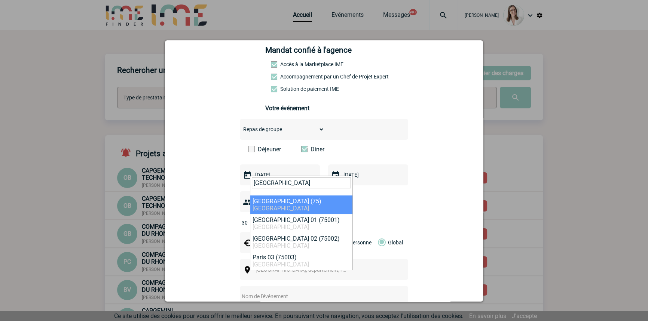
type input "paris"
select select "3"
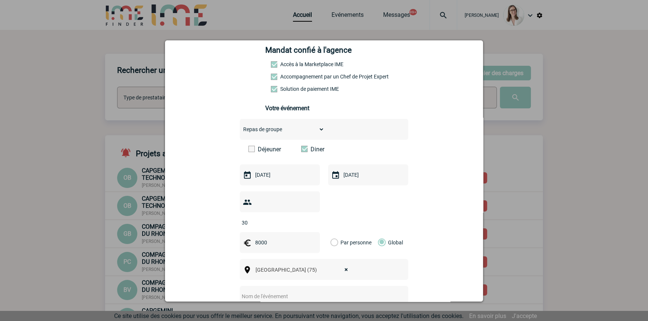
click at [278, 292] on input "text" at bounding box center [314, 297] width 148 height 10
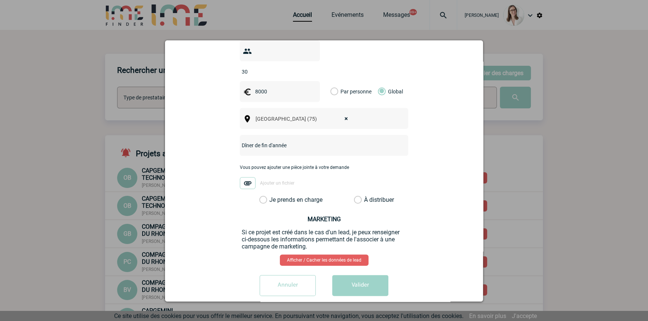
type input "Dîner de fin d'année"
click at [290, 193] on div "oumaima.ben-hamouda@capgemini.com oumaima.ben-hamouda@capgemini.com Vous cherch…" at bounding box center [323, 59] width 299 height 485
click at [272, 196] on label "Je prends en charge" at bounding box center [265, 199] width 13 height 7
click at [0, 0] on input "Je prends en charge" at bounding box center [0, 0] width 0 height 0
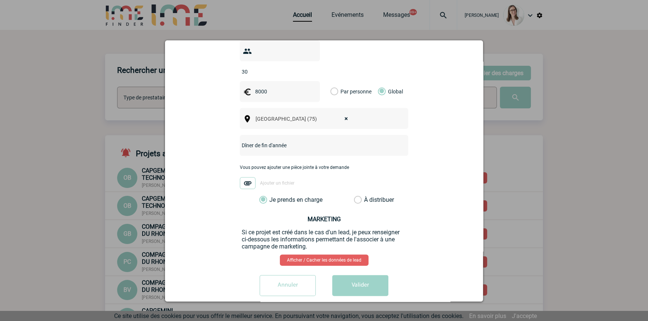
click at [361, 275] on button "Valider" at bounding box center [360, 285] width 56 height 21
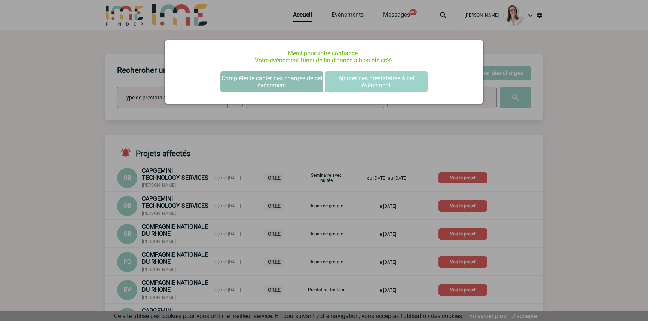
click at [292, 83] on button "Compléter le cahier des charges de cet événement" at bounding box center [271, 81] width 103 height 21
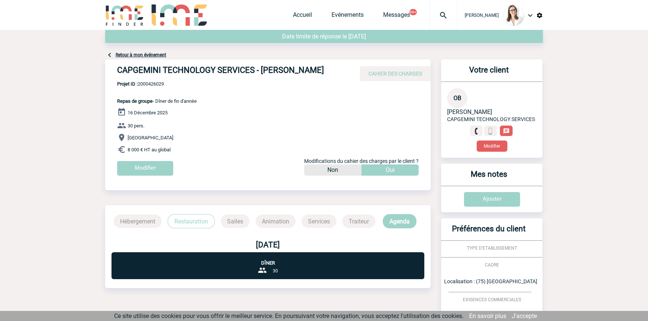
click at [153, 87] on span "Projet ID : 2000426029" at bounding box center [157, 84] width 80 height 6
copy span "2000426029"
click at [432, 12] on img at bounding box center [443, 15] width 27 height 9
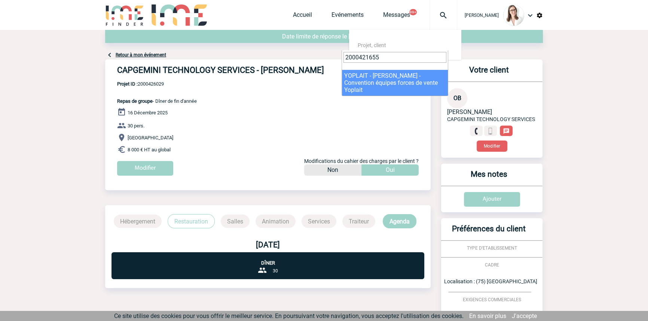
type input "2000421655"
select select "21156"
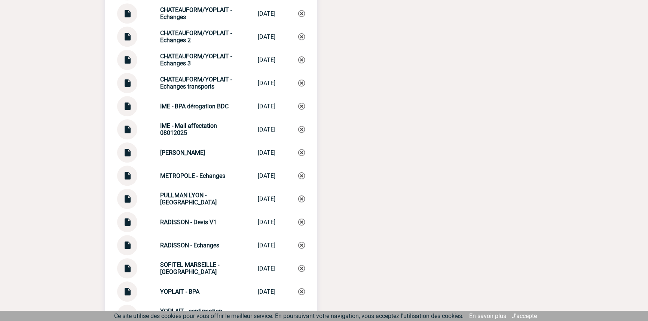
scroll to position [1133, 0]
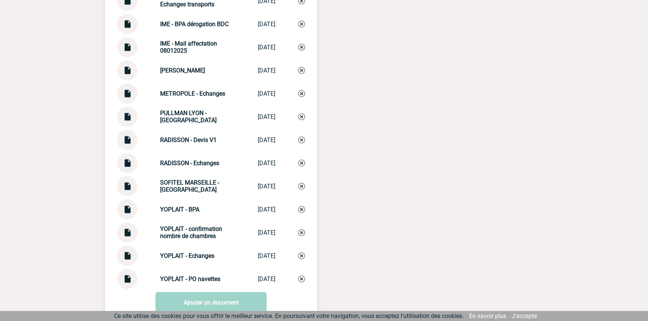
click at [190, 259] on strong "YOPLAIT - Echanges" at bounding box center [187, 255] width 54 height 7
copy div "YOPLAIT - Echanges YOPLAIT - Echanges"
click at [302, 258] on img at bounding box center [301, 255] width 7 height 7
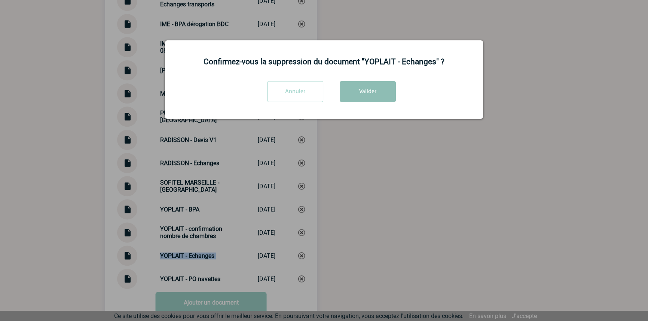
click at [368, 93] on button "Valider" at bounding box center [368, 91] width 56 height 21
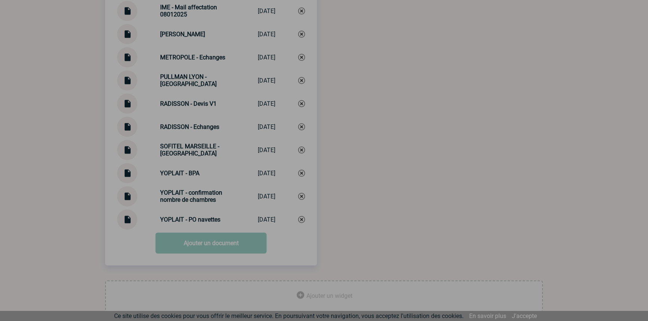
scroll to position [1186, 0]
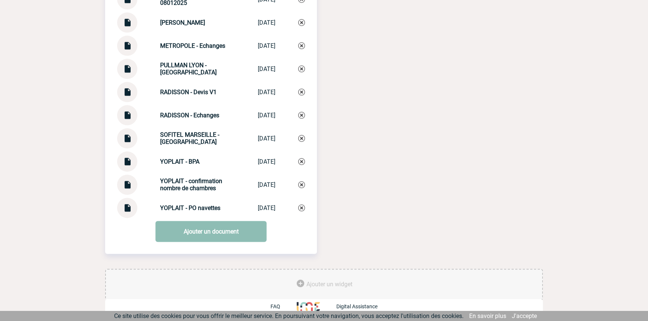
click at [203, 233] on link "Ajouter un document" at bounding box center [211, 231] width 111 height 21
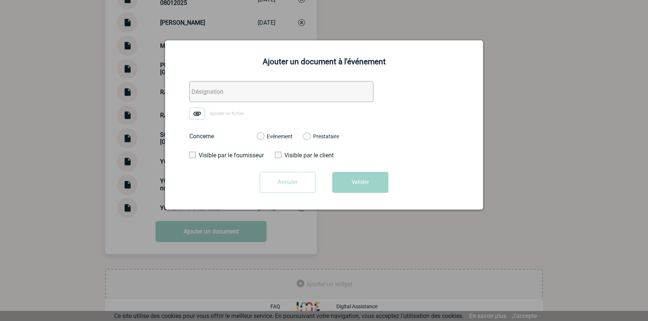
click at [208, 92] on input "text" at bounding box center [281, 91] width 184 height 21
paste input "YOPLAIT - Echanges"
type input "YOPLAIT - Echanges"
click at [198, 117] on img at bounding box center [197, 114] width 16 height 12
click at [0, 0] on input "Ajouter un fichier" at bounding box center [0, 0] width 0 height 0
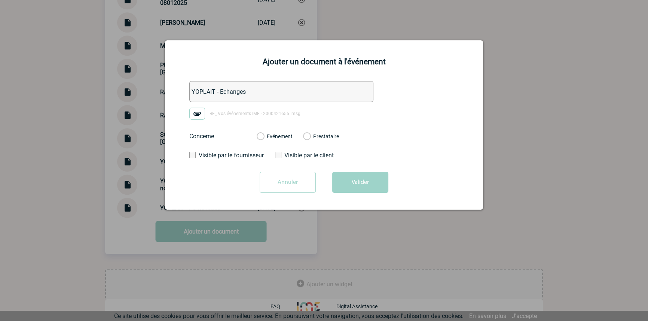
click at [264, 137] on label "Evénement" at bounding box center [260, 137] width 7 height 7
click at [0, 0] on input "Evénement" at bounding box center [0, 0] width 0 height 0
click at [352, 176] on button "Valider" at bounding box center [360, 182] width 56 height 21
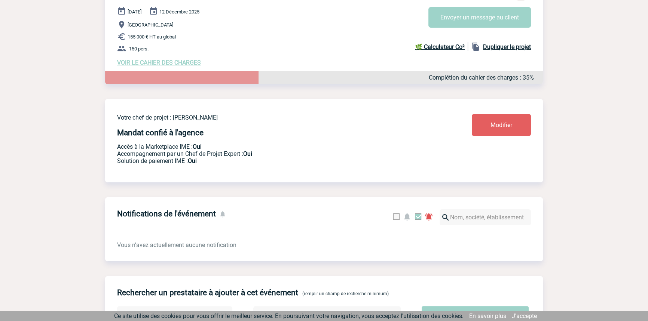
scroll to position [0, 0]
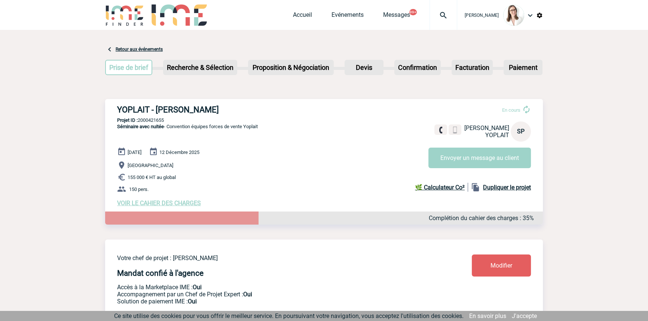
click at [441, 11] on img at bounding box center [443, 15] width 27 height 9
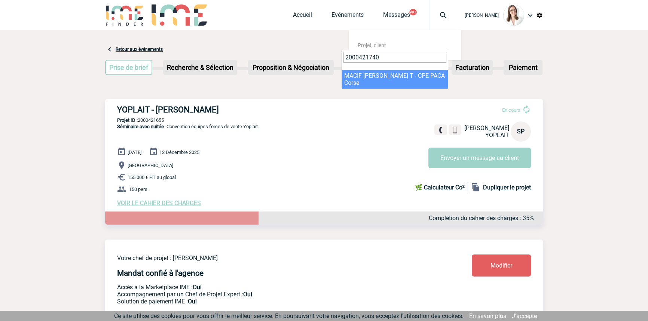
type input "2000421740"
select select "21241"
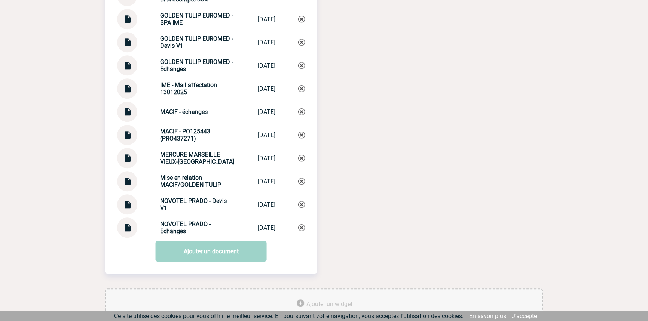
scroll to position [883, 0]
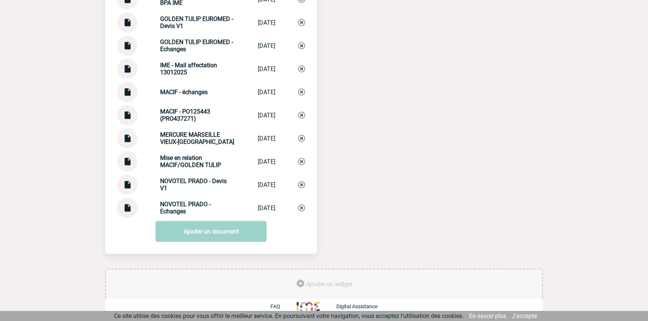
click at [124, 157] on img at bounding box center [127, 158] width 10 height 15
click at [194, 160] on strong "Mise en relation MACIF/GOLDEN TULIP" at bounding box center [190, 161] width 61 height 14
click at [194, 159] on strong "Mise en relation MACIF/GOLDEN TULIP" at bounding box center [190, 161] width 61 height 14
copy div "Mise en relation MACIF/GOLDEN TULIP Mise en relatio..."
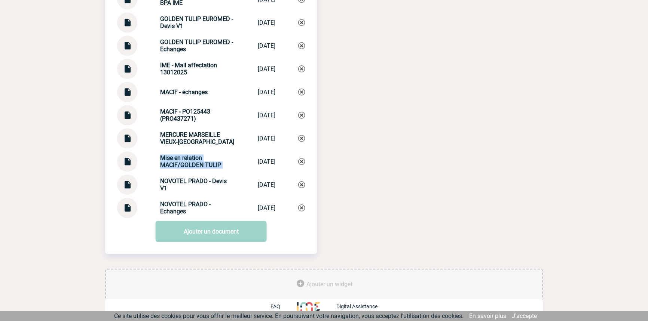
click at [299, 163] on img at bounding box center [301, 161] width 7 height 7
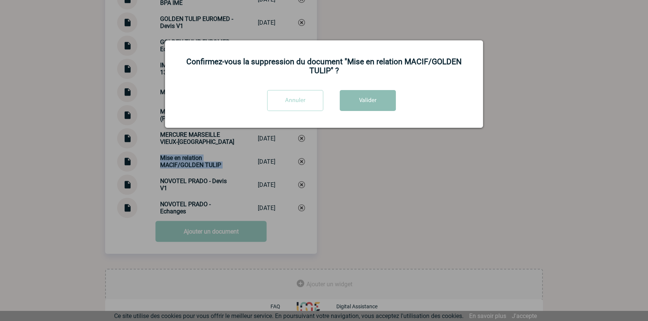
click at [377, 105] on button "Valider" at bounding box center [368, 100] width 56 height 21
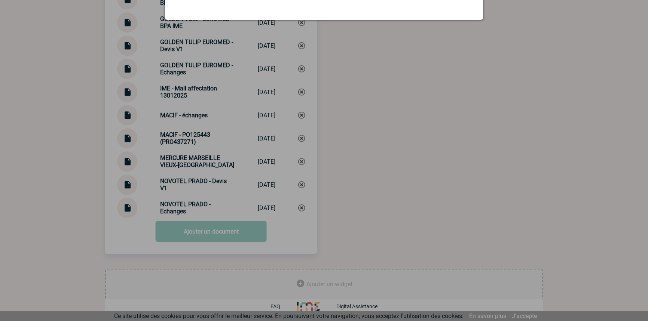
scroll to position [860, 0]
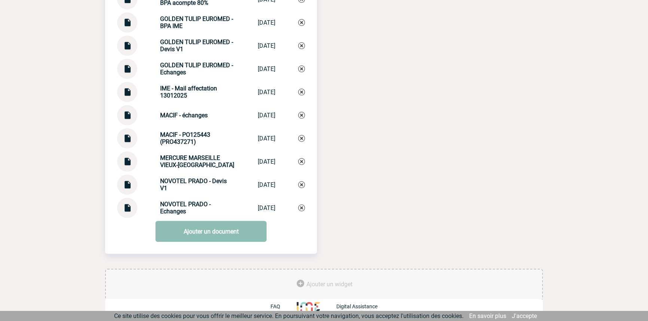
click at [183, 226] on link "Ajouter un document" at bounding box center [211, 231] width 111 height 21
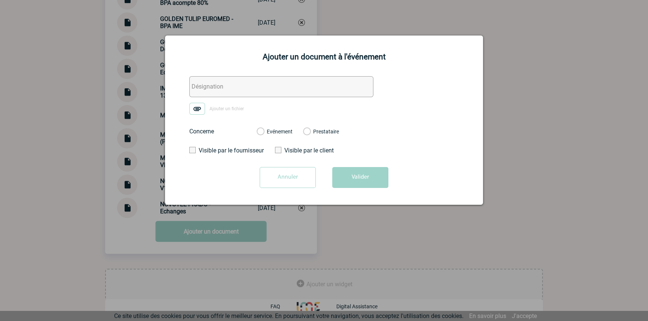
click at [214, 93] on input "text" at bounding box center [281, 86] width 184 height 21
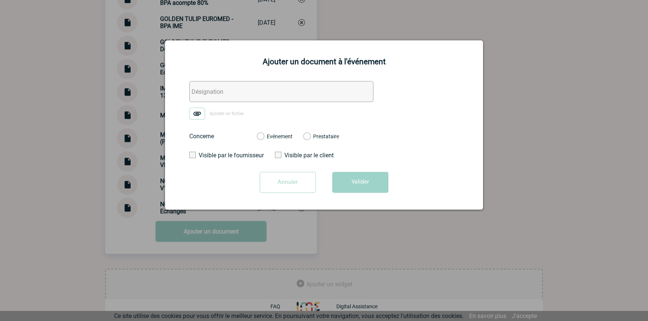
paste input "Mise en relation MACIF/GOLDEN TULIP"
type input "Mise en relation MACIF/GOLDEN TULIP"
click at [196, 116] on img at bounding box center [197, 114] width 16 height 12
click at [0, 0] on input "Ajouter un fichier" at bounding box center [0, 0] width 0 height 0
click at [264, 134] on label "Evénement" at bounding box center [260, 137] width 7 height 7
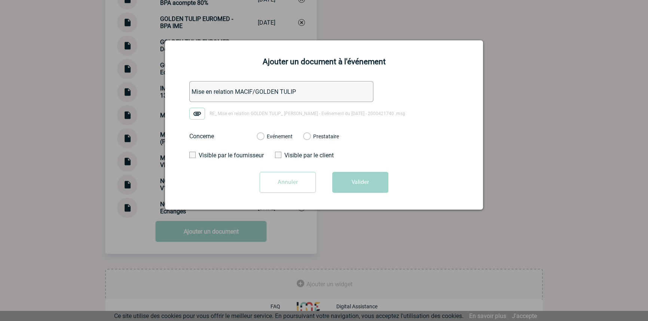
click at [0, 0] on input "Evénement" at bounding box center [0, 0] width 0 height 0
click at [352, 175] on button "Valider" at bounding box center [360, 182] width 56 height 21
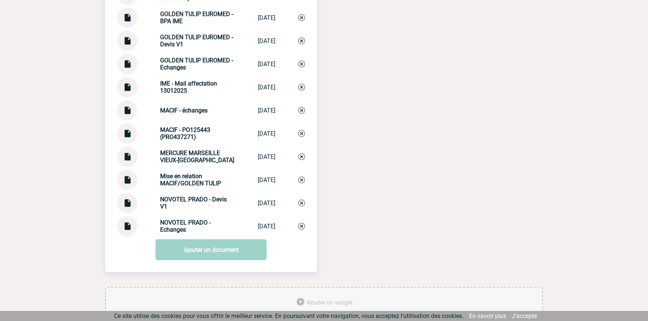
click at [130, 115] on img at bounding box center [127, 107] width 10 height 15
click at [164, 108] on div "MACIF - échanges MACIF - échanges [DATE]" at bounding box center [211, 110] width 188 height 20
click at [165, 108] on div "MACIF - échanges MACIF - échanges [DATE]" at bounding box center [211, 110] width 188 height 20
copy div "MACIF - échanges MACIF - échanges"
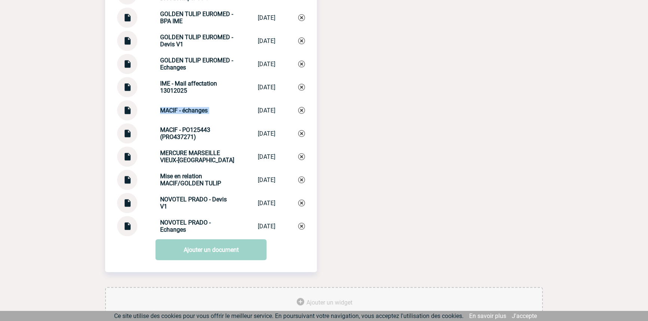
click at [301, 114] on img at bounding box center [301, 110] width 7 height 7
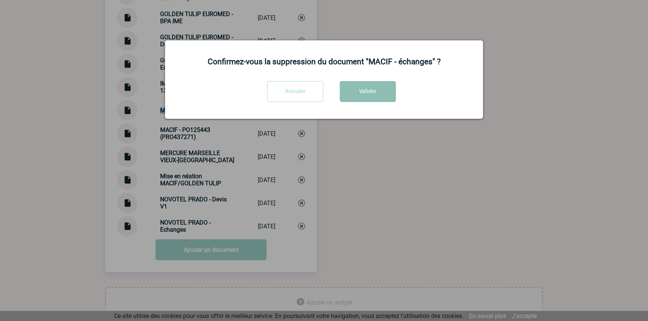
drag, startPoint x: 348, startPoint y: 108, endPoint x: 352, endPoint y: 95, distance: 14.4
click at [350, 101] on div "Confirmez-vous la suppression du document "MACIF - échanges" ? Annuler Valider" at bounding box center [324, 79] width 318 height 79
drag, startPoint x: 365, startPoint y: 86, endPoint x: 353, endPoint y: 95, distance: 14.2
click at [365, 87] on button "Valider" at bounding box center [368, 91] width 56 height 21
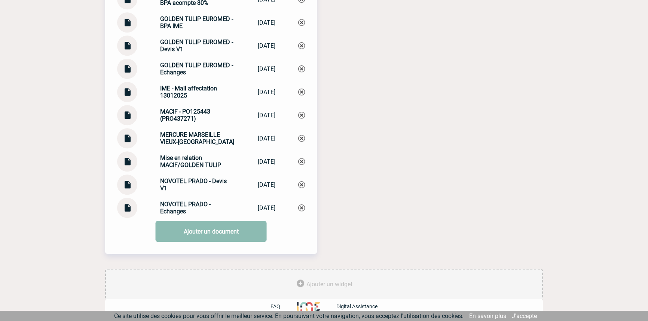
drag, startPoint x: 182, startPoint y: 233, endPoint x: 182, endPoint y: 237, distance: 4.1
click at [182, 233] on link "Ajouter un document" at bounding box center [211, 231] width 111 height 21
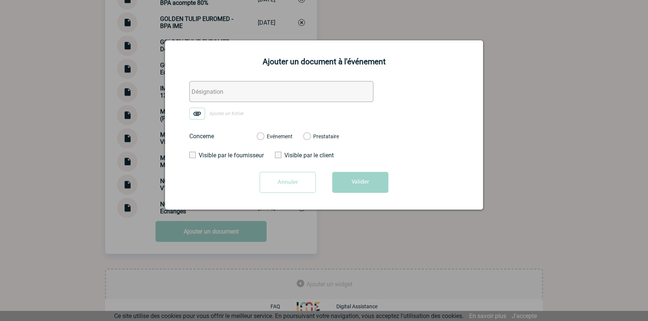
drag, startPoint x: 212, startPoint y: 87, endPoint x: 206, endPoint y: 103, distance: 17.4
click at [212, 87] on input "text" at bounding box center [281, 91] width 184 height 21
paste input "MACIF - échanges"
type input "MACIF - échanges"
drag, startPoint x: 204, startPoint y: 108, endPoint x: 208, endPoint y: 107, distance: 4.0
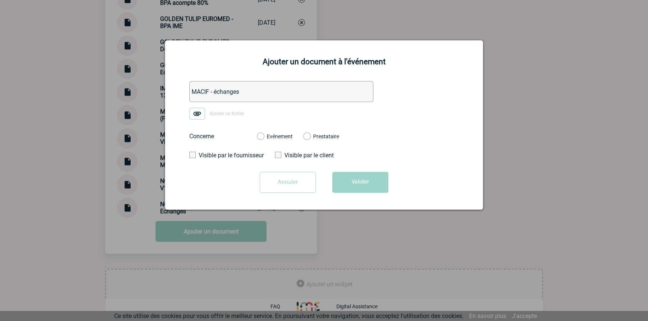
click at [204, 108] on label "Ajouter un fichier" at bounding box center [219, 114] width 60 height 12
click at [197, 112] on img at bounding box center [197, 114] width 16 height 12
click at [0, 0] on input "Ajouter un fichier" at bounding box center [0, 0] width 0 height 0
click at [264, 137] on label "Evénement" at bounding box center [260, 137] width 7 height 7
click at [0, 0] on input "Evénement" at bounding box center [0, 0] width 0 height 0
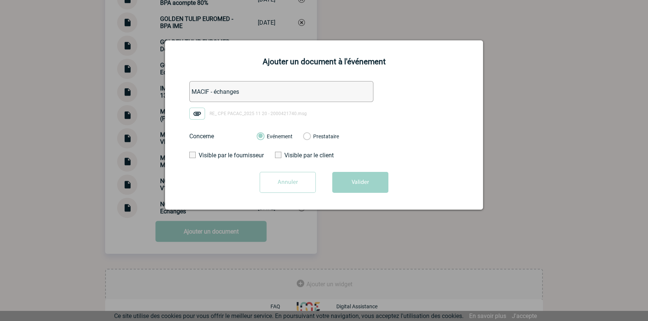
click at [366, 177] on button "Valider" at bounding box center [360, 182] width 56 height 21
